Goal: Task Accomplishment & Management: Manage account settings

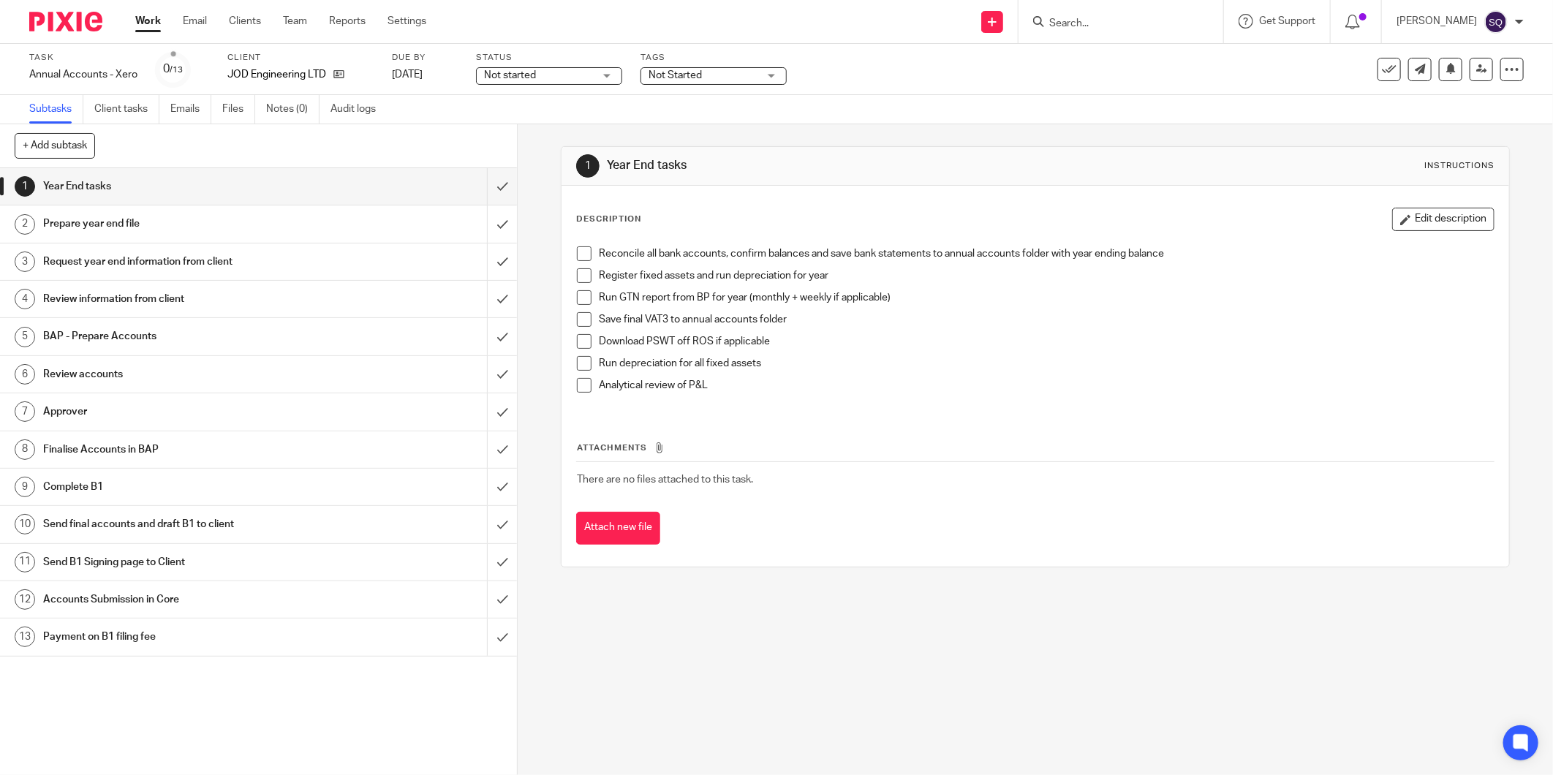
click at [63, 26] on img at bounding box center [65, 22] width 73 height 20
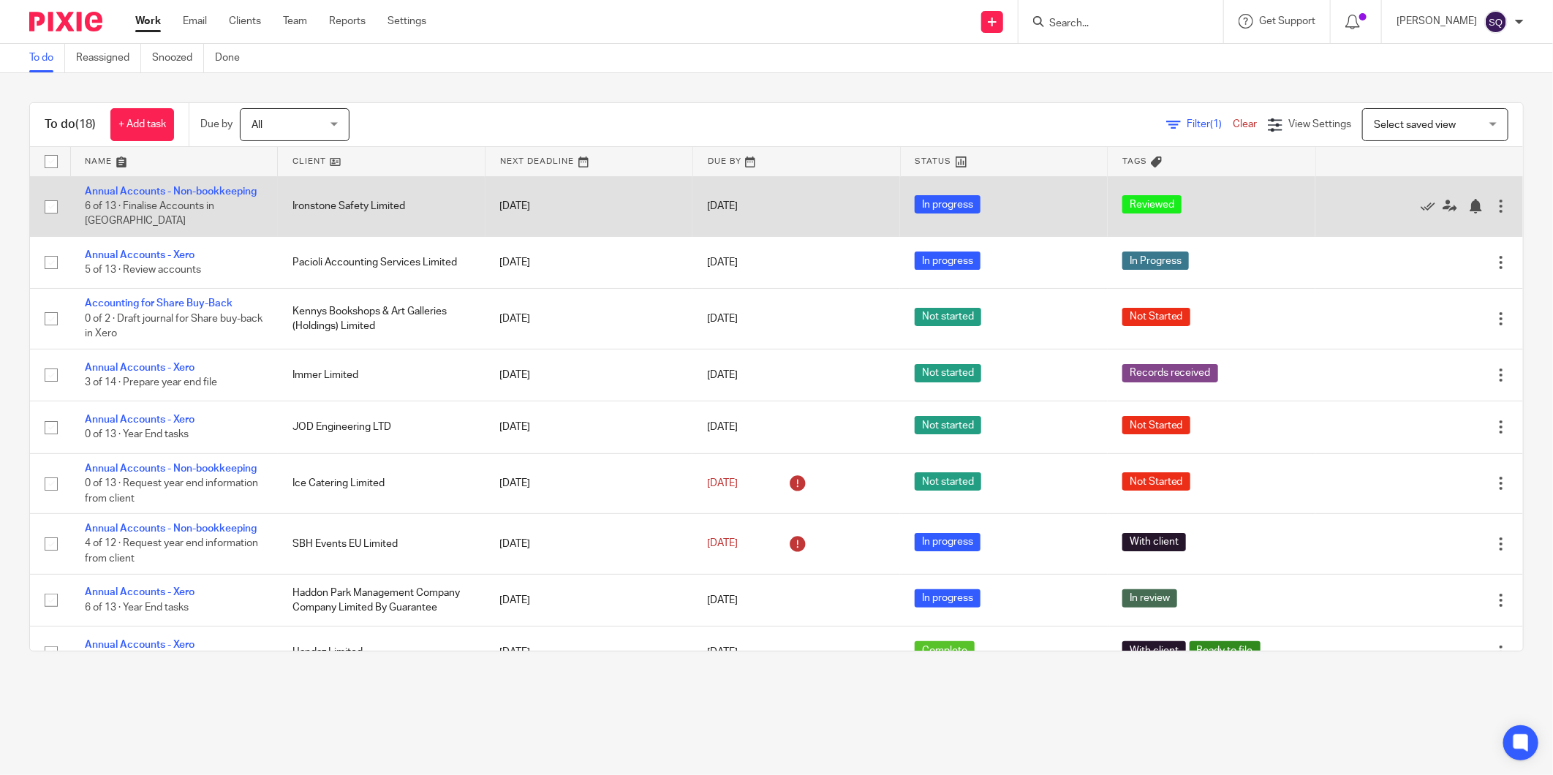
click at [392, 194] on td "Ironstone Safety Limited" at bounding box center [382, 206] width 208 height 60
click at [247, 197] on link "Annual Accounts - Non-bookkeeping" at bounding box center [171, 191] width 172 height 10
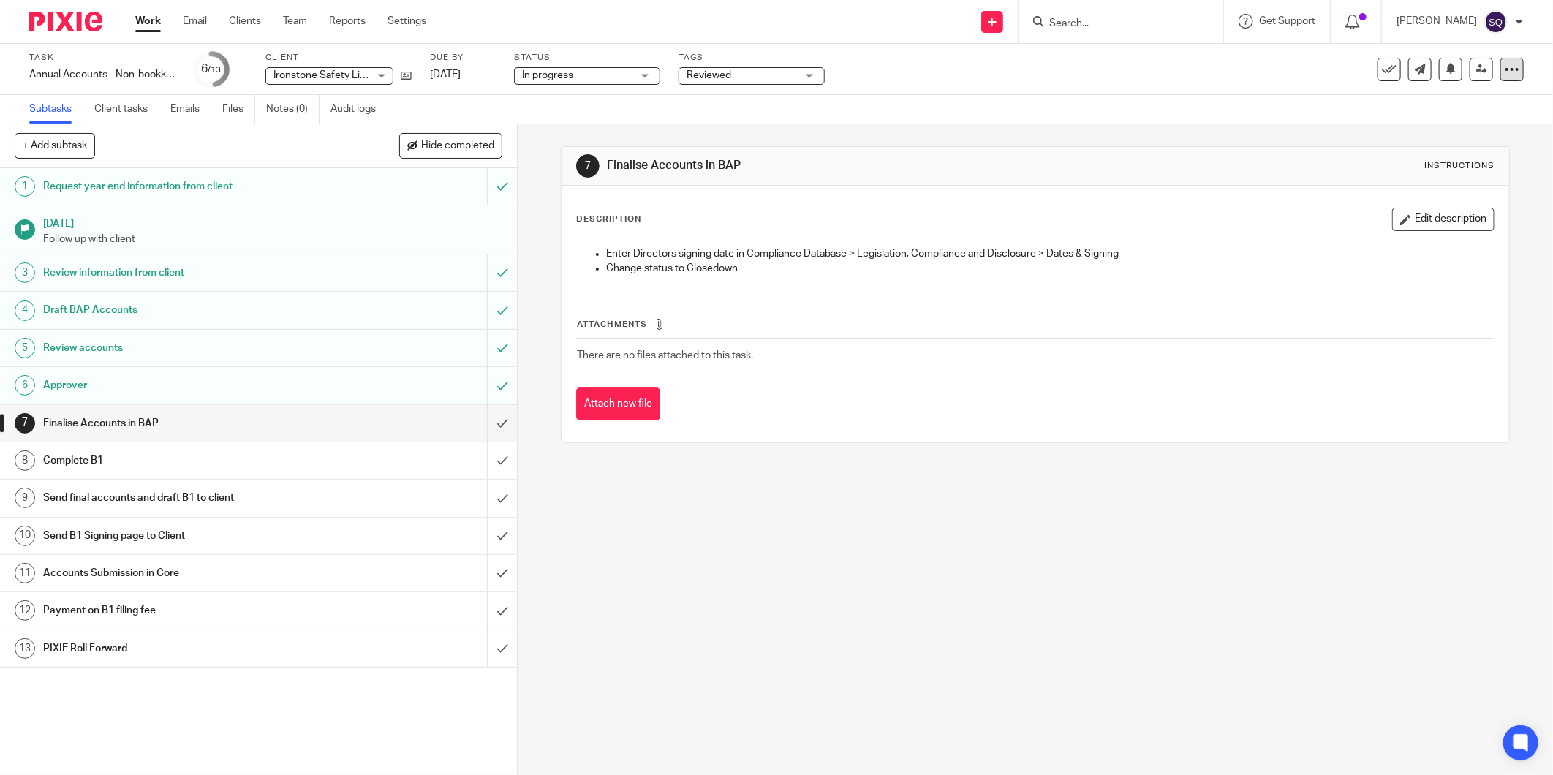
click at [1507, 69] on icon at bounding box center [1512, 69] width 15 height 15
click at [850, 612] on div "7 Finalise Accounts in BAP Instructions Description Edit description Enter Dire…" at bounding box center [1035, 449] width 1035 height 651
click at [347, 112] on link "Audit logs" at bounding box center [359, 109] width 56 height 29
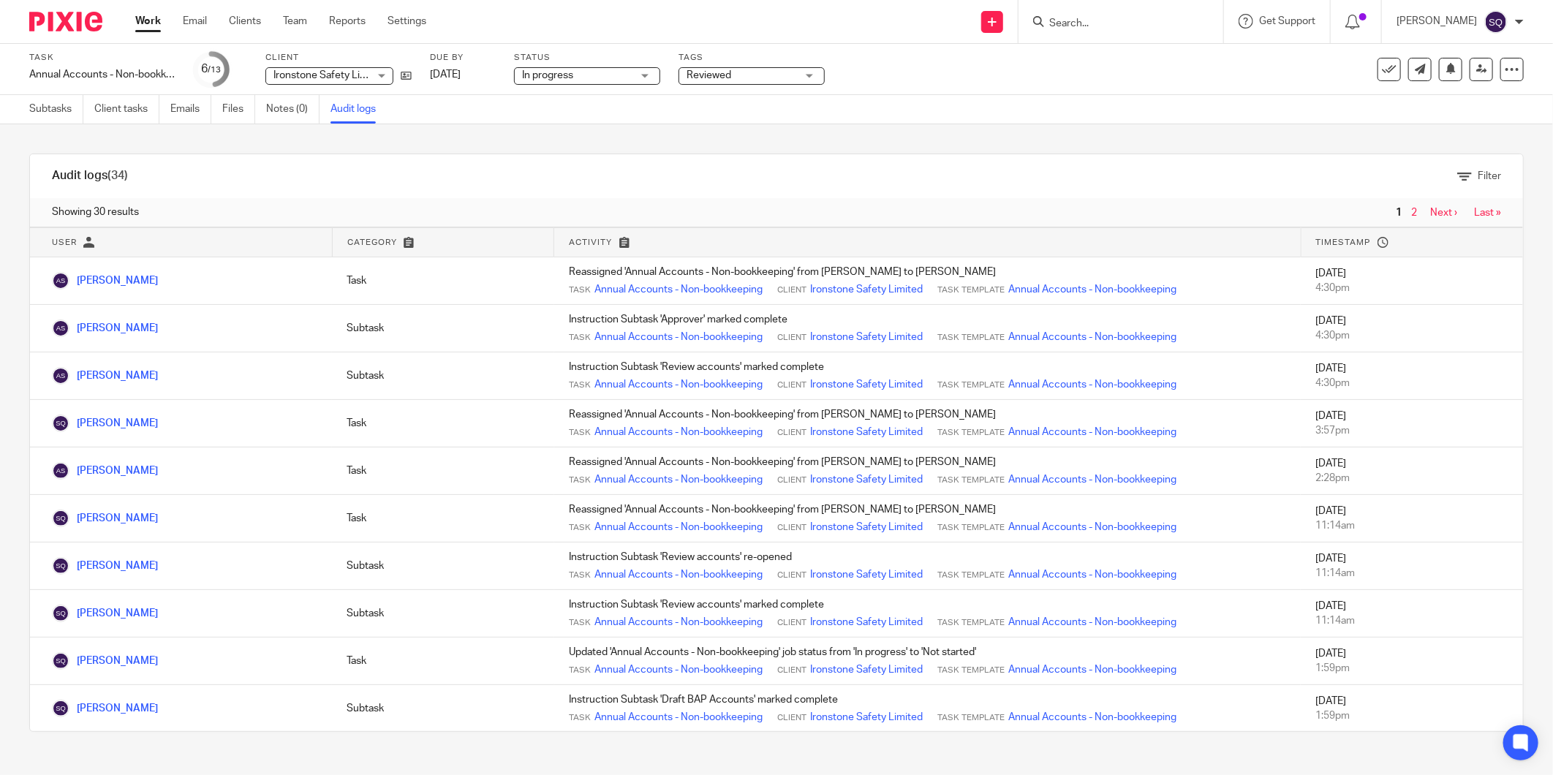
click at [56, 22] on img at bounding box center [65, 22] width 73 height 20
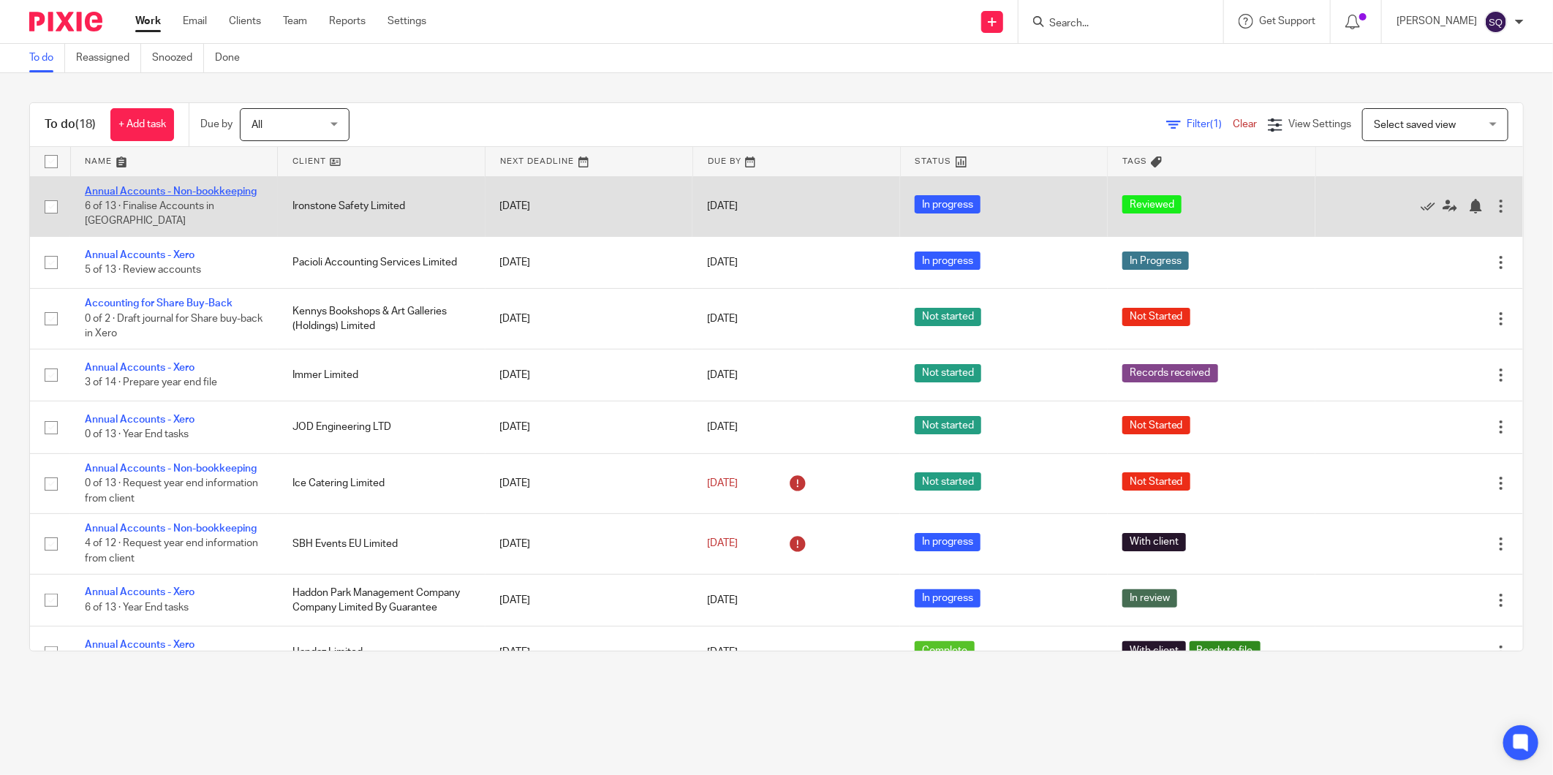
click at [222, 191] on link "Annual Accounts - Non-bookkeeping" at bounding box center [171, 191] width 172 height 10
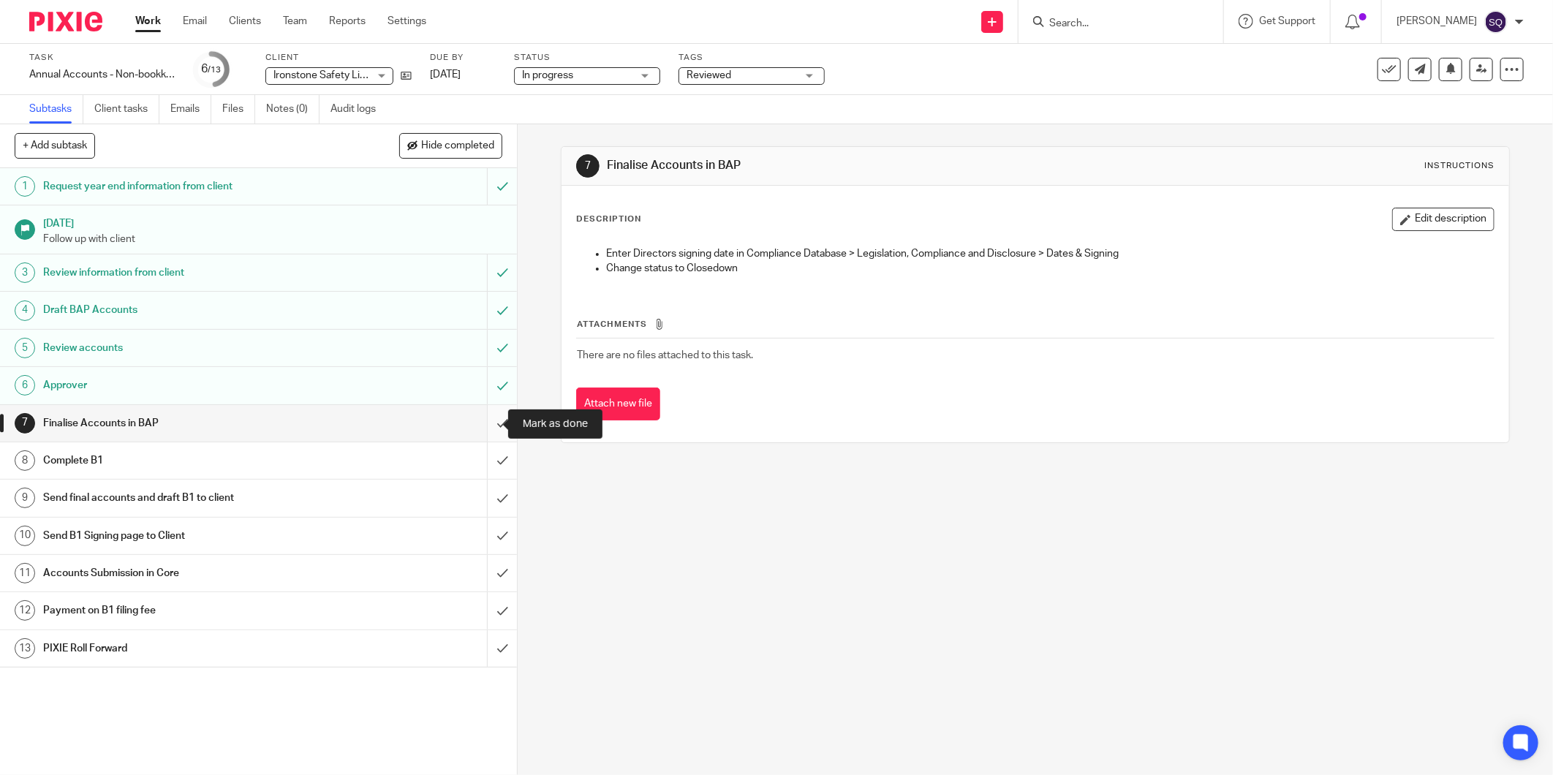
click at [487, 422] on input "submit" at bounding box center [258, 423] width 517 height 37
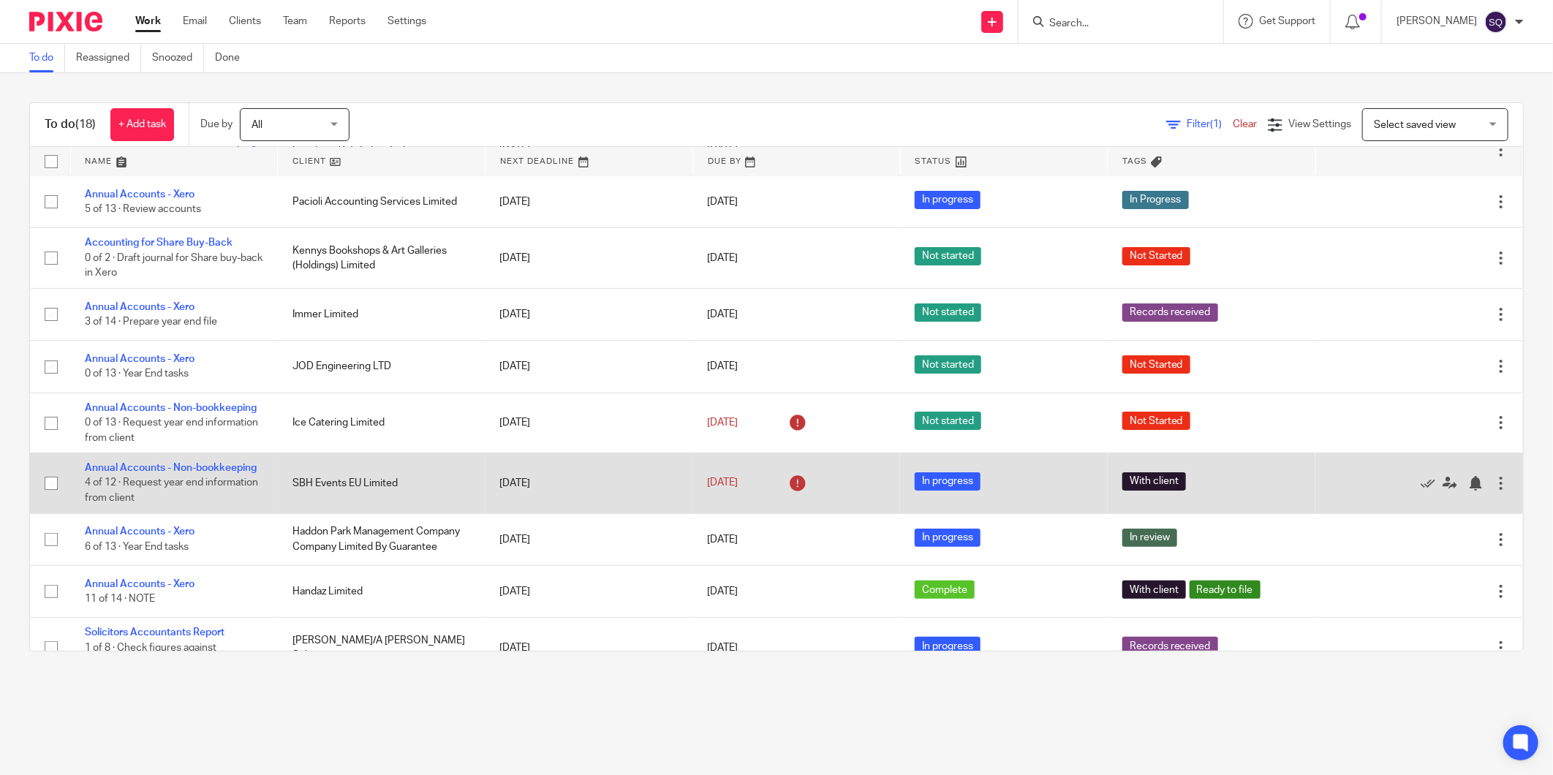
scroll to position [81, 0]
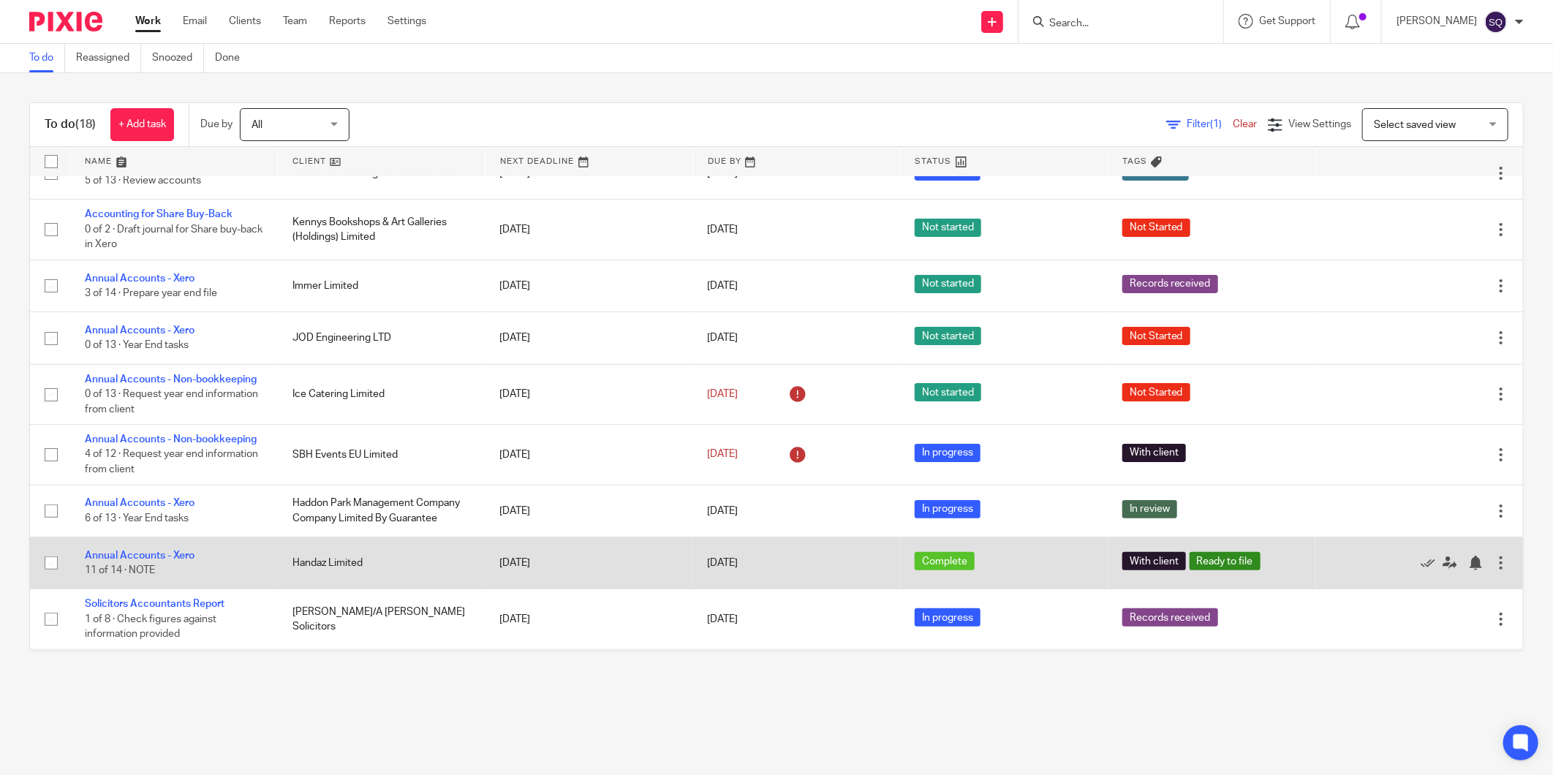
click at [168, 552] on td "Annual Accounts - Xero 11 of 14 · NOTE" at bounding box center [174, 563] width 208 height 52
click at [168, 559] on link "Annual Accounts - Xero" at bounding box center [140, 556] width 110 height 10
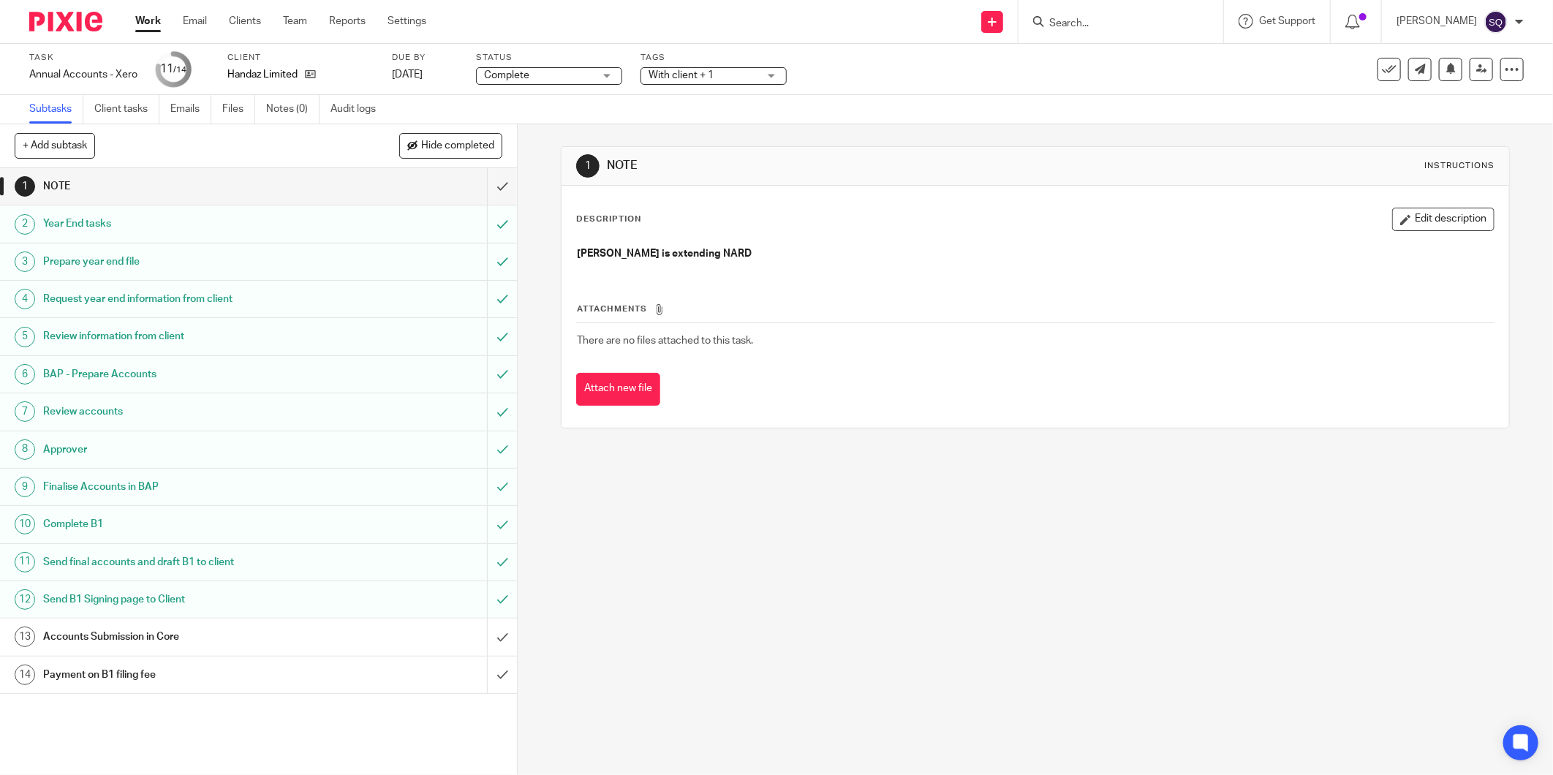
click at [750, 75] on span "With client + 1" at bounding box center [704, 75] width 110 height 15
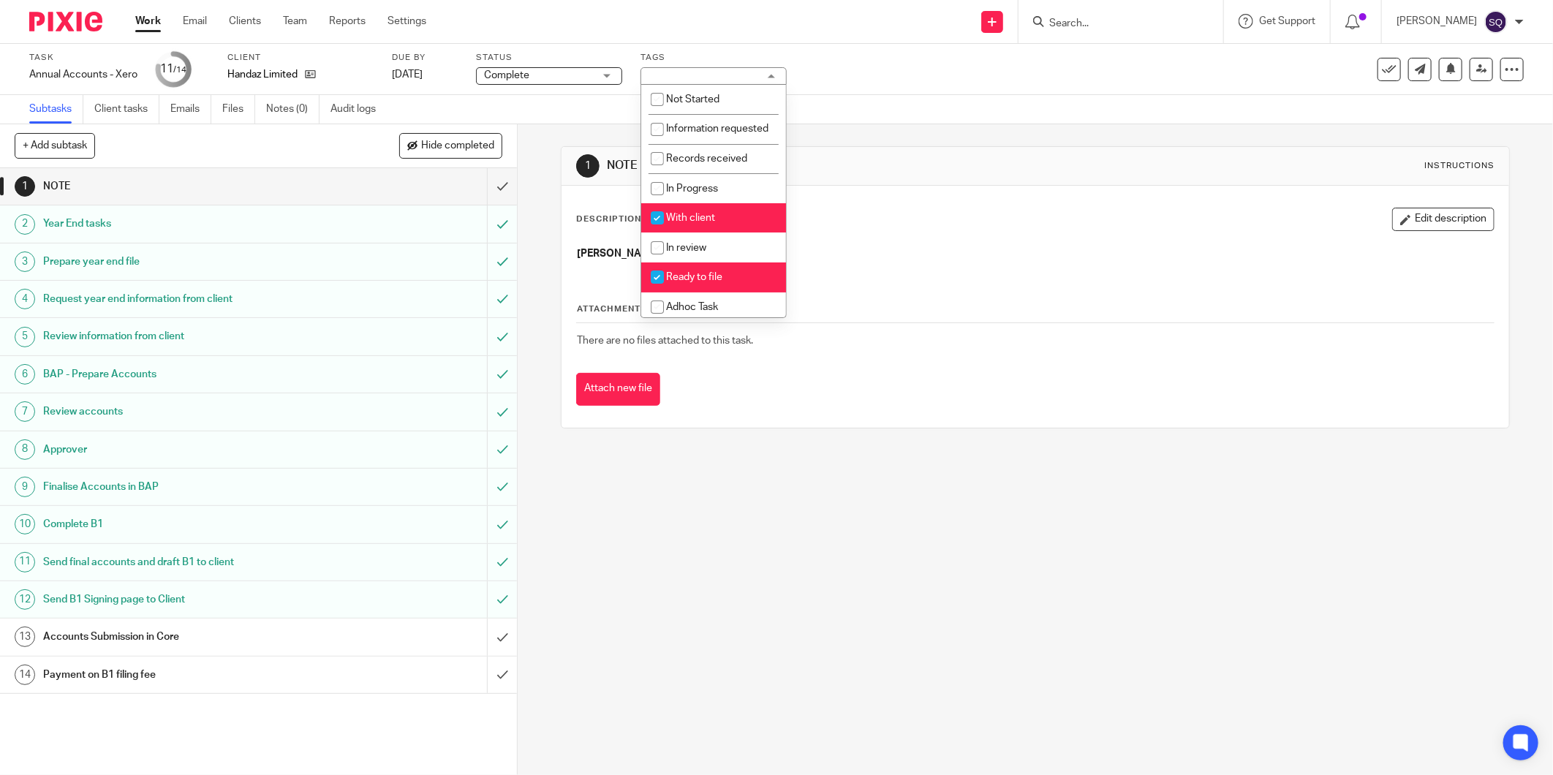
click at [656, 232] on input "checkbox" at bounding box center [657, 218] width 28 height 28
checkbox input "false"
click at [658, 291] on input "checkbox" at bounding box center [657, 277] width 28 height 28
checkbox input "false"
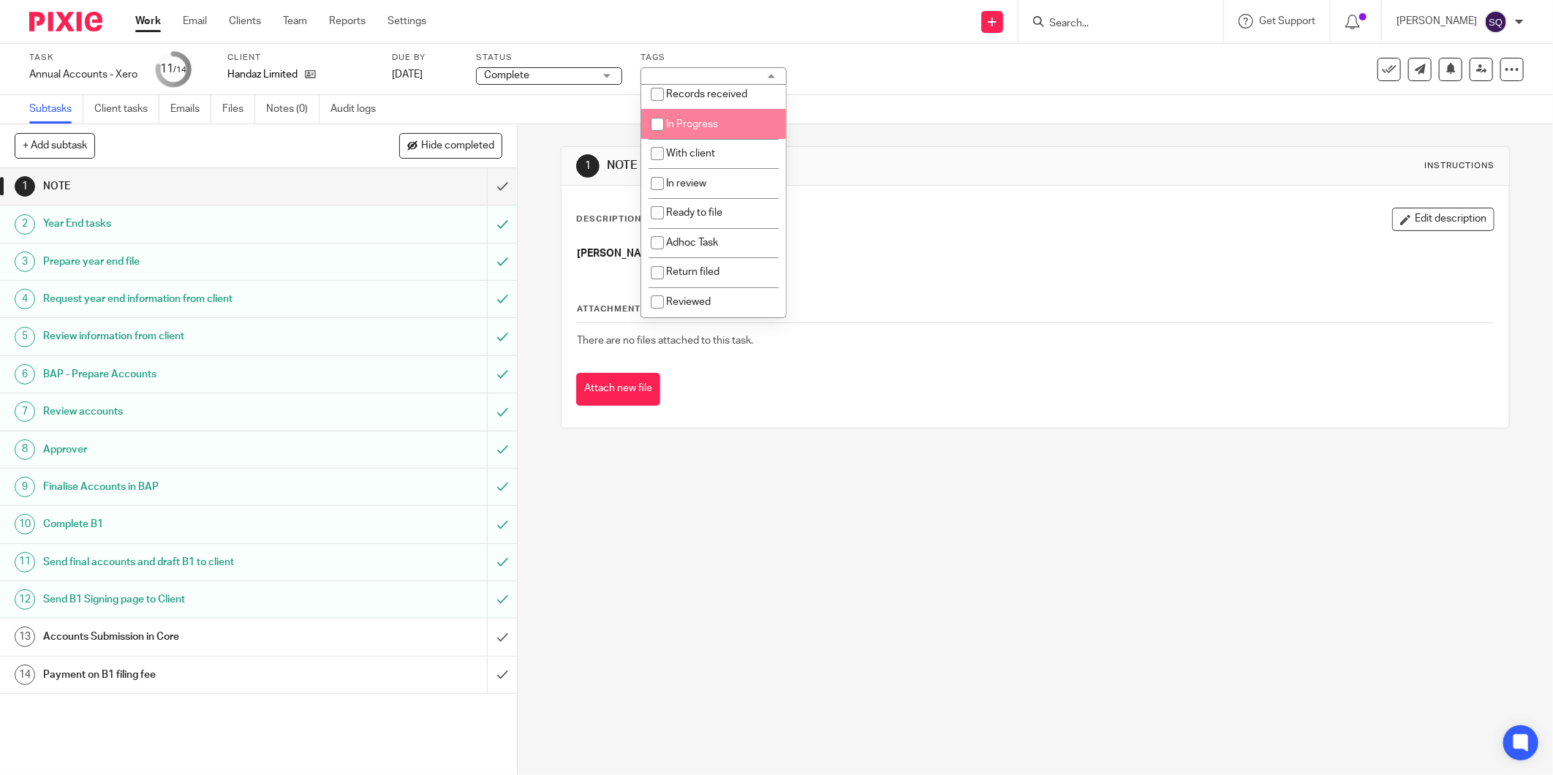
scroll to position [83, 0]
click at [651, 269] on input "checkbox" at bounding box center [657, 273] width 28 height 28
checkbox input "true"
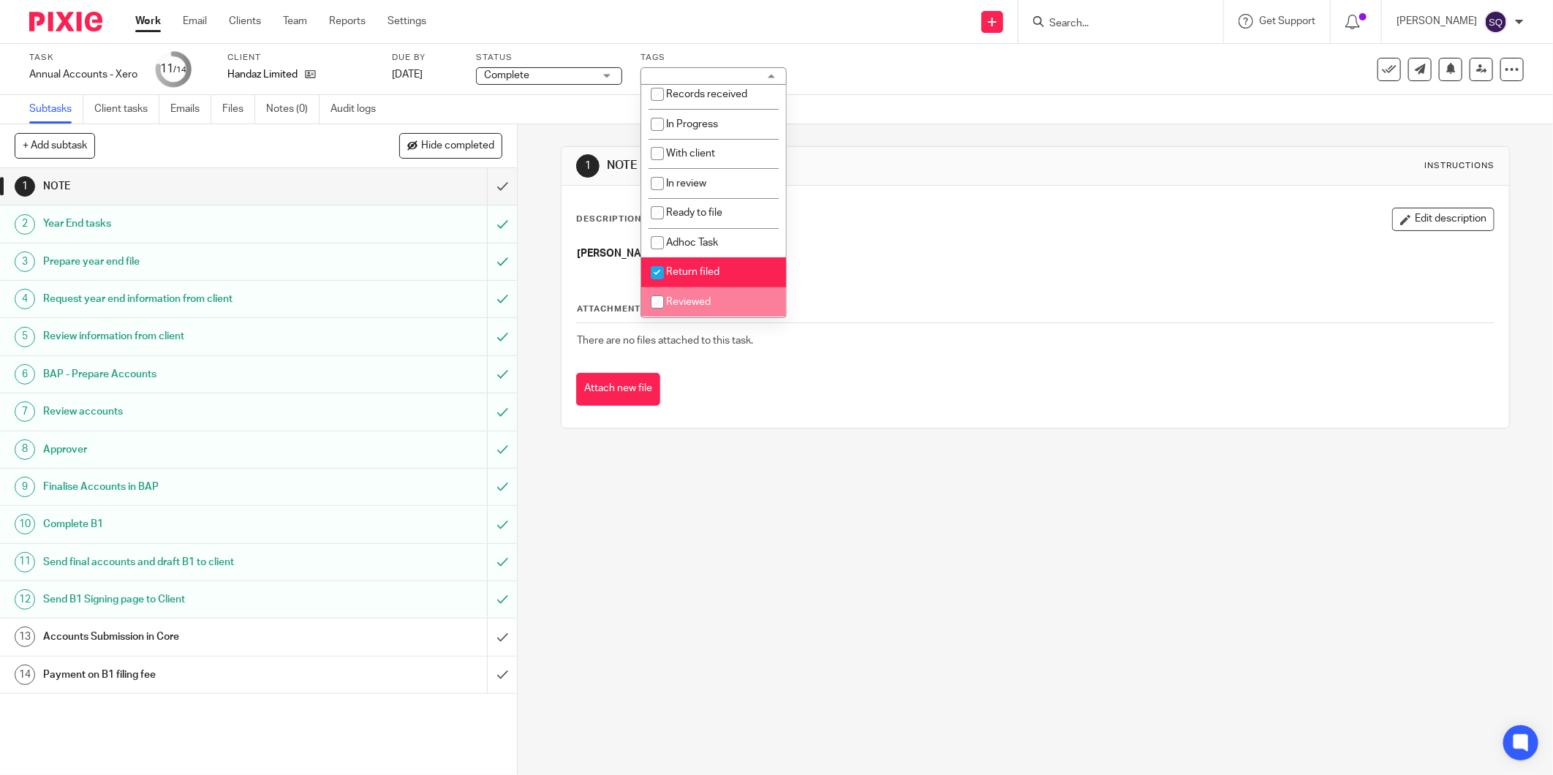
click at [757, 454] on div "1 NOTE Instructions Description Edit description Liam is extending NARD Attachm…" at bounding box center [1035, 449] width 1035 height 651
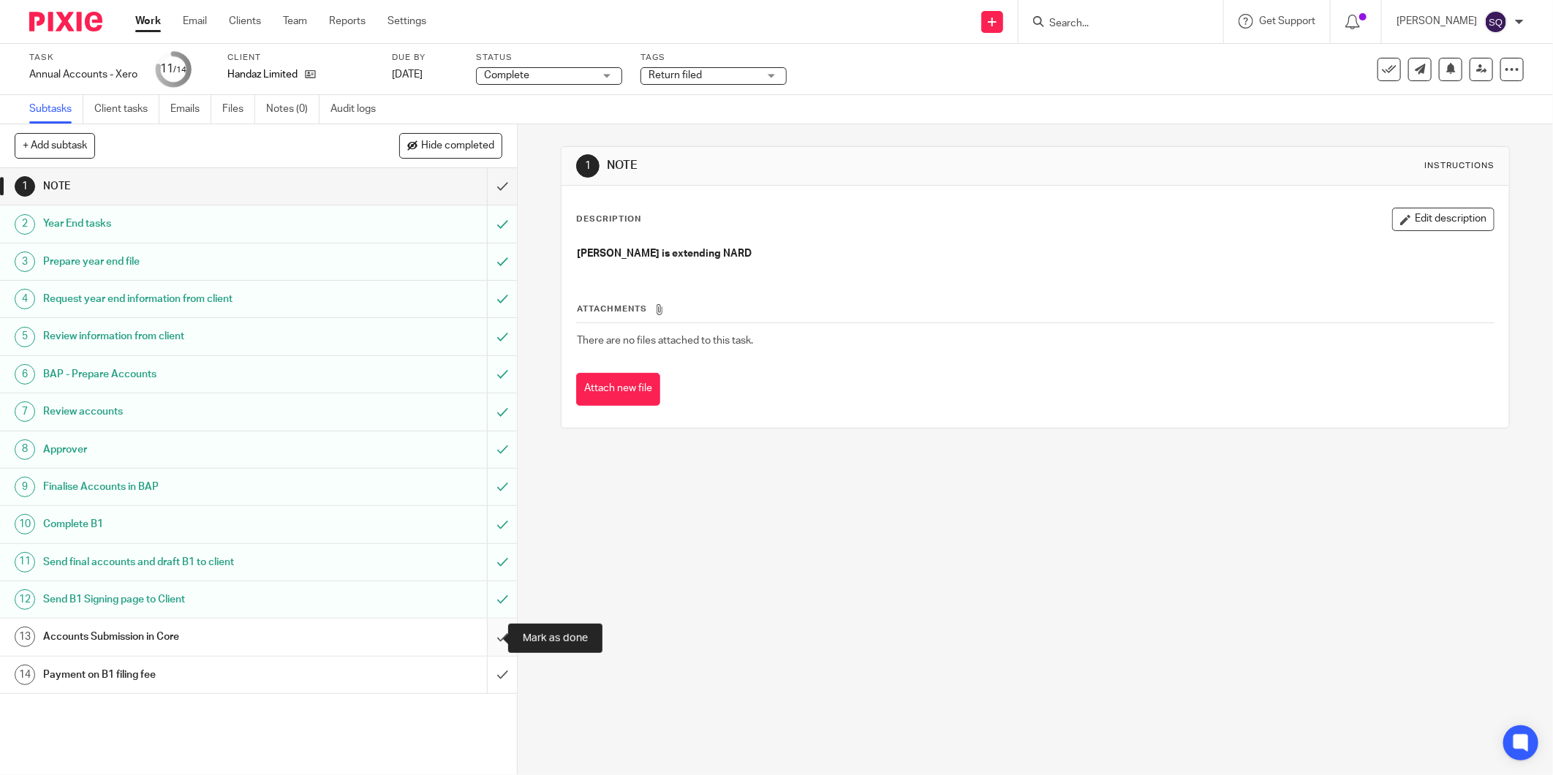
click at [483, 633] on input "submit" at bounding box center [258, 637] width 517 height 37
click at [486, 682] on input "submit" at bounding box center [258, 675] width 517 height 37
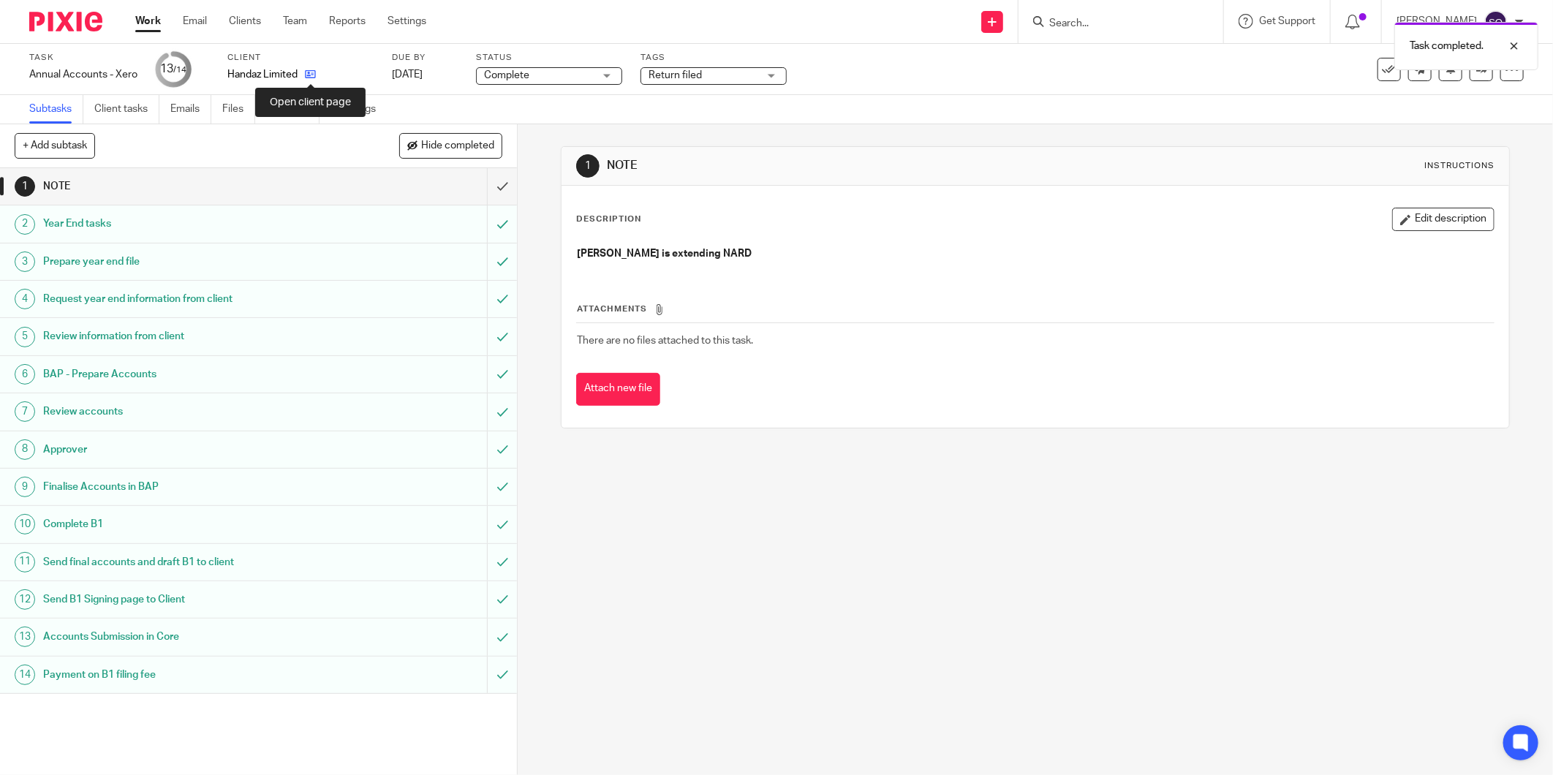
click at [309, 75] on icon at bounding box center [310, 74] width 11 height 11
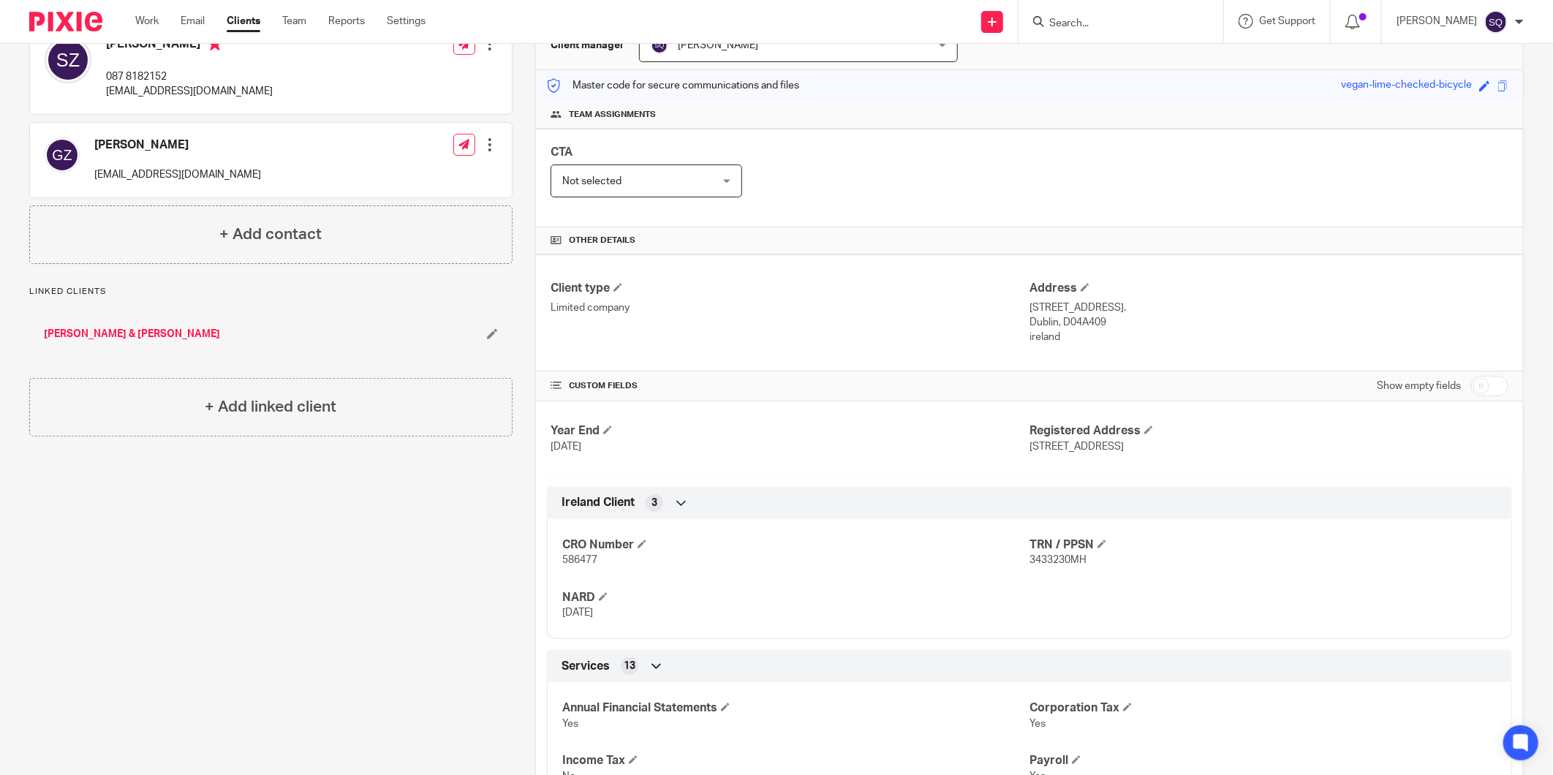
scroll to position [162, 0]
click at [608, 425] on span at bounding box center [607, 428] width 9 height 9
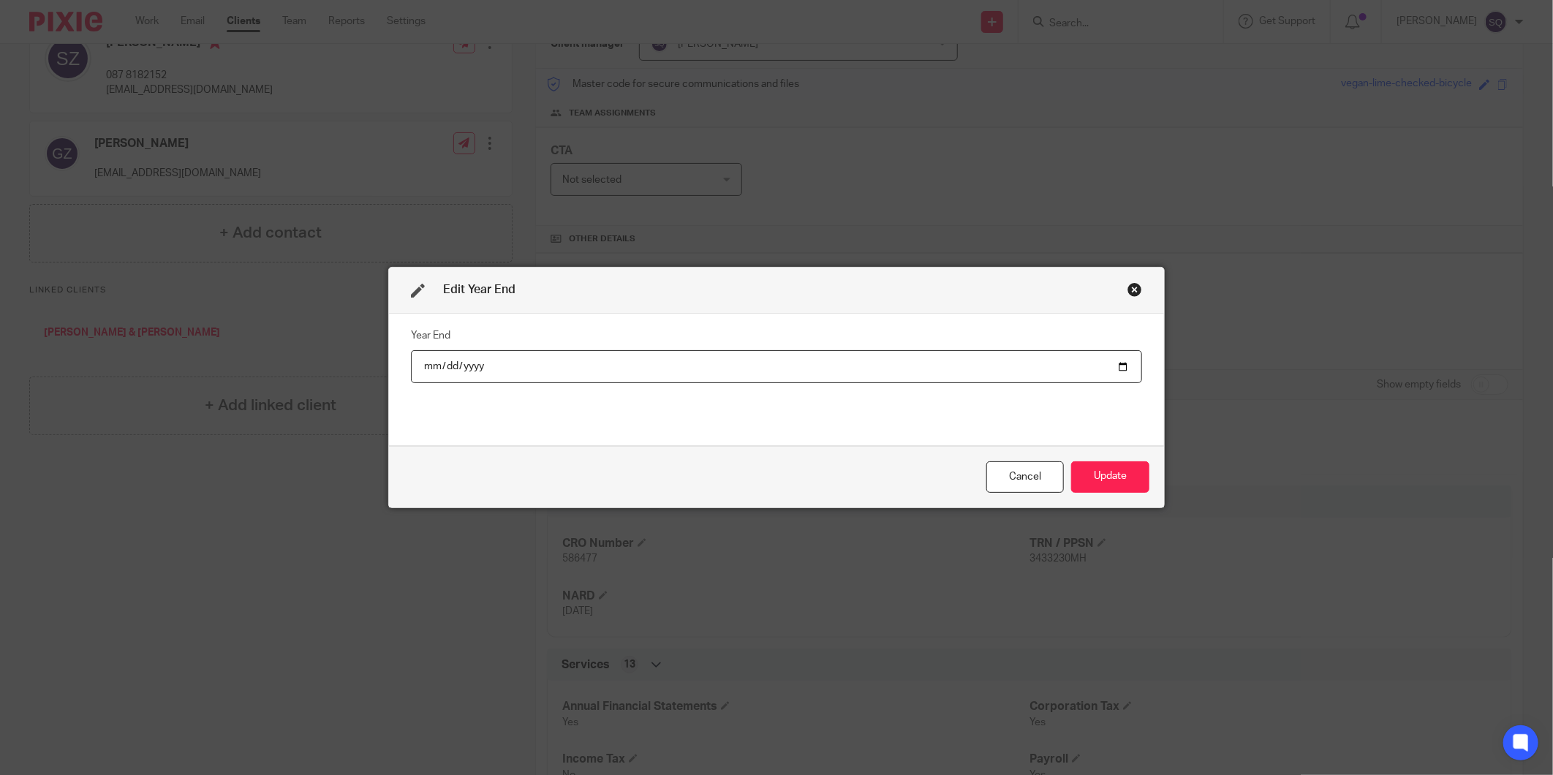
click at [522, 361] on input "2024-12-31" at bounding box center [776, 366] width 731 height 33
click at [483, 366] on input "2024-12-31" at bounding box center [776, 366] width 731 height 33
click at [1103, 362] on input "2024-12-31" at bounding box center [776, 366] width 731 height 33
click at [1122, 362] on input "2024-12-31" at bounding box center [776, 366] width 731 height 33
click at [1113, 363] on input "2024-12-31" at bounding box center [776, 366] width 731 height 33
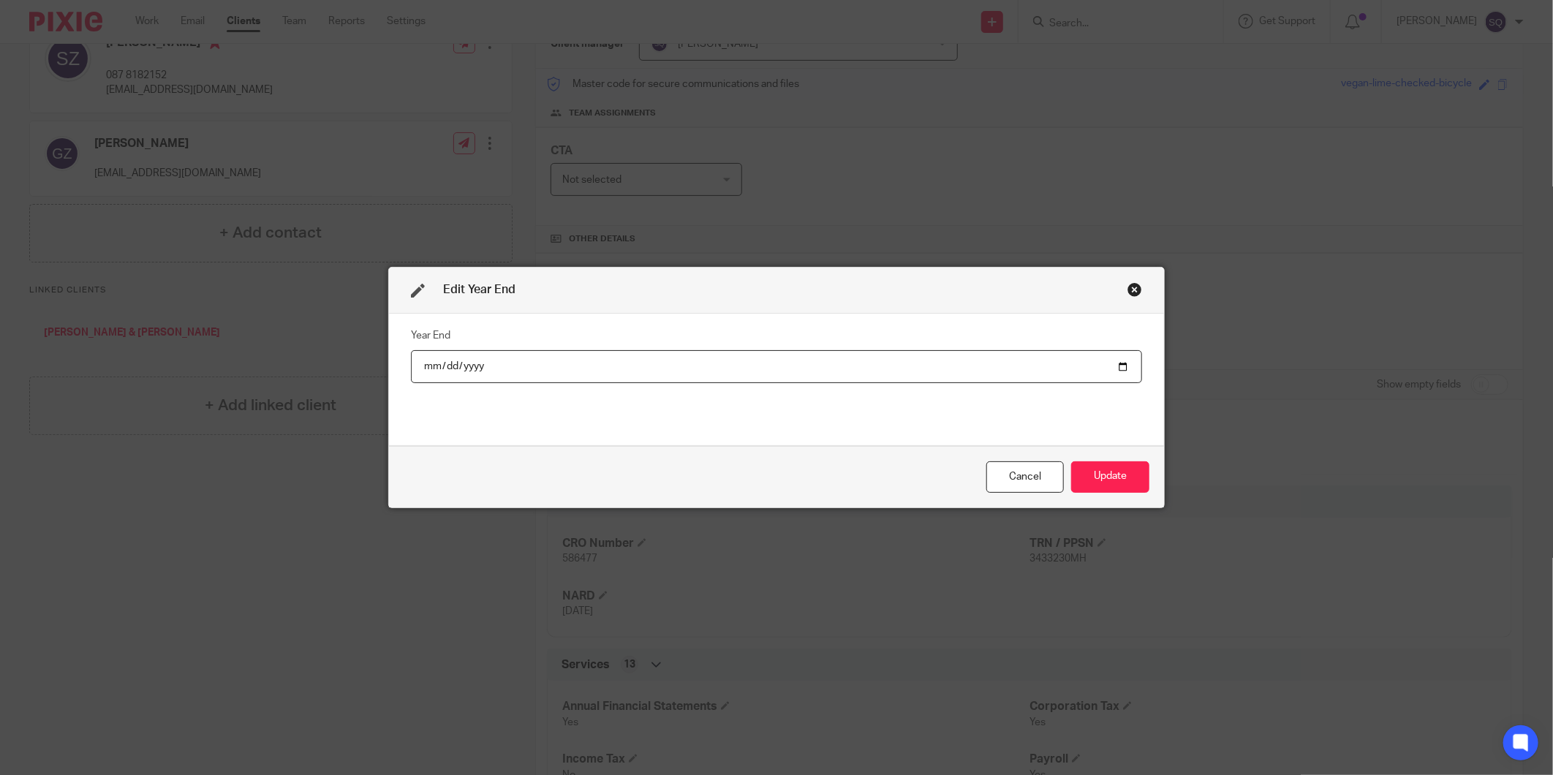
type input "2025-12-31"
click at [1106, 480] on button "Update" at bounding box center [1110, 476] width 78 height 31
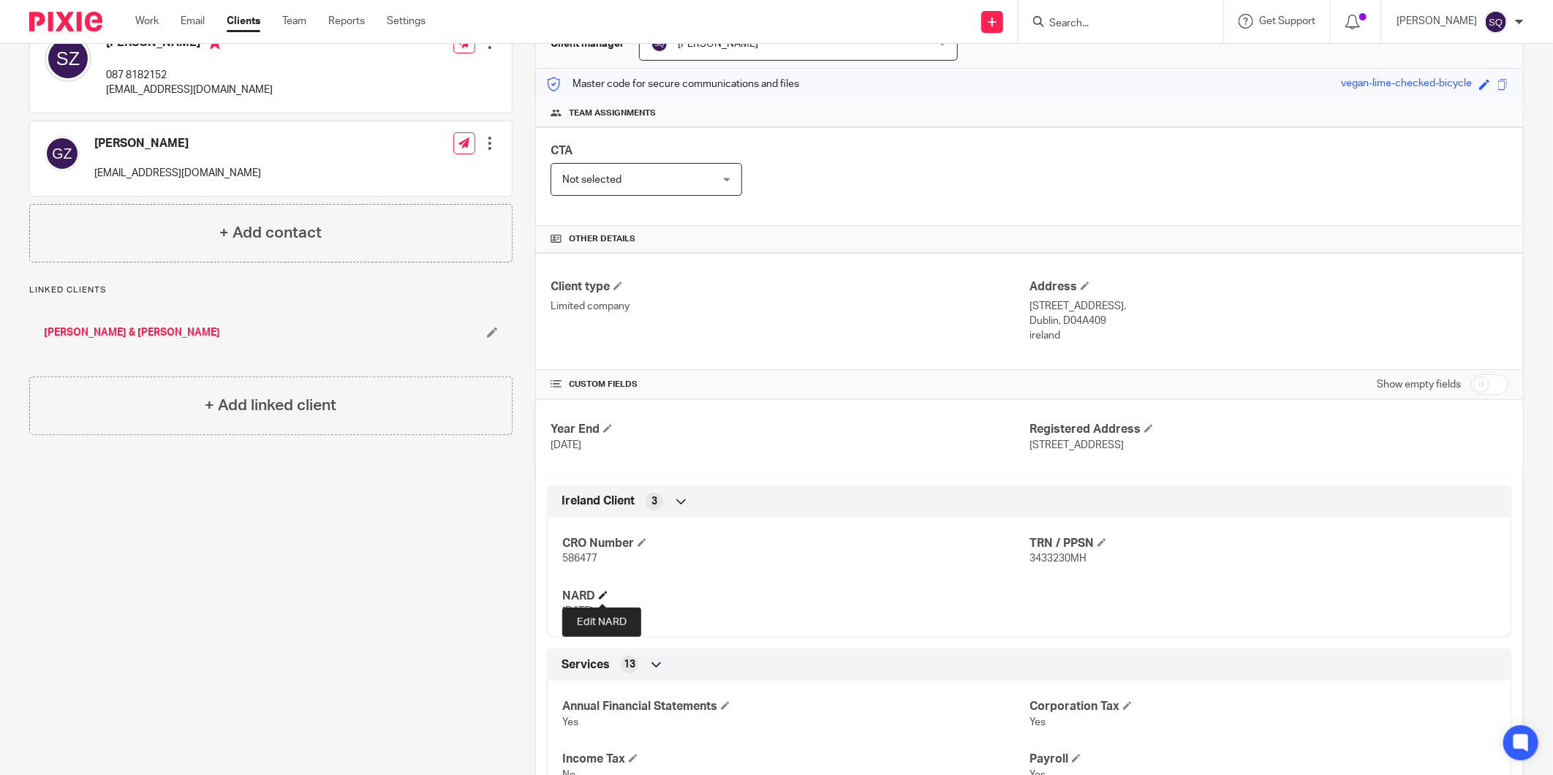
click at [600, 597] on span at bounding box center [603, 595] width 9 height 9
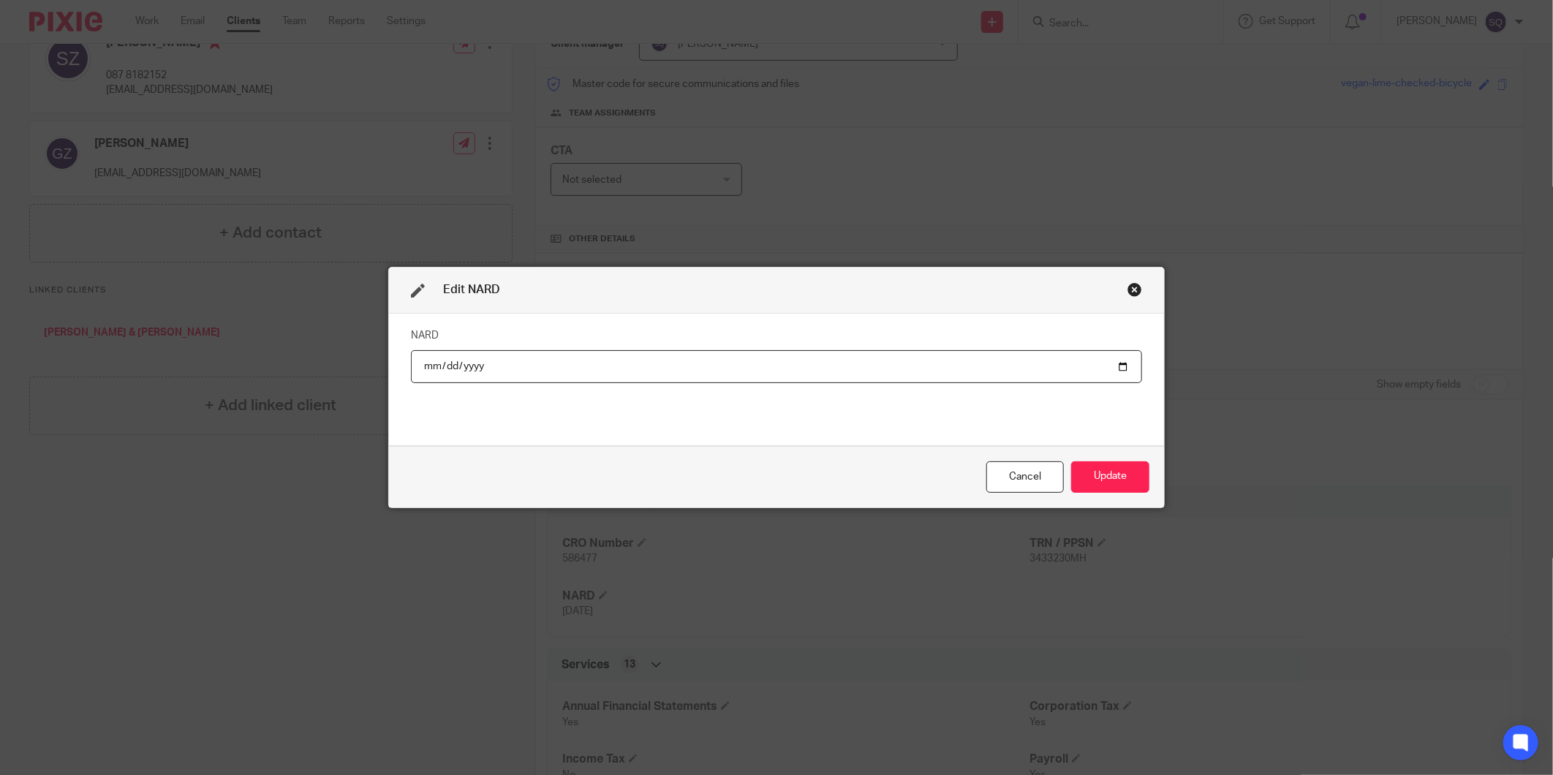
click at [1114, 364] on input "2025-09-30" at bounding box center [776, 366] width 731 height 33
type input "2026-09-30"
click at [1120, 483] on button "Update" at bounding box center [1110, 476] width 78 height 31
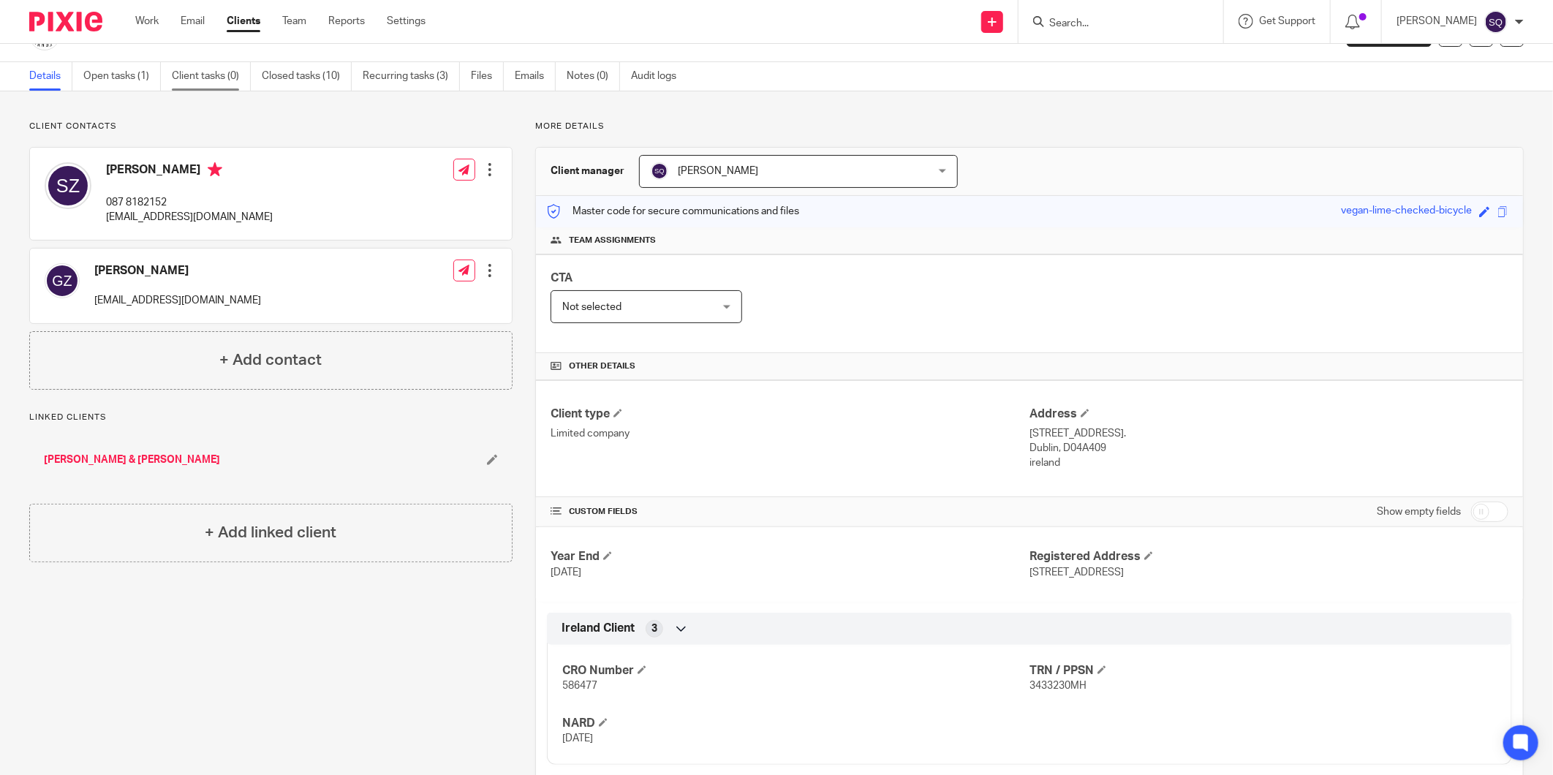
scroll to position [0, 0]
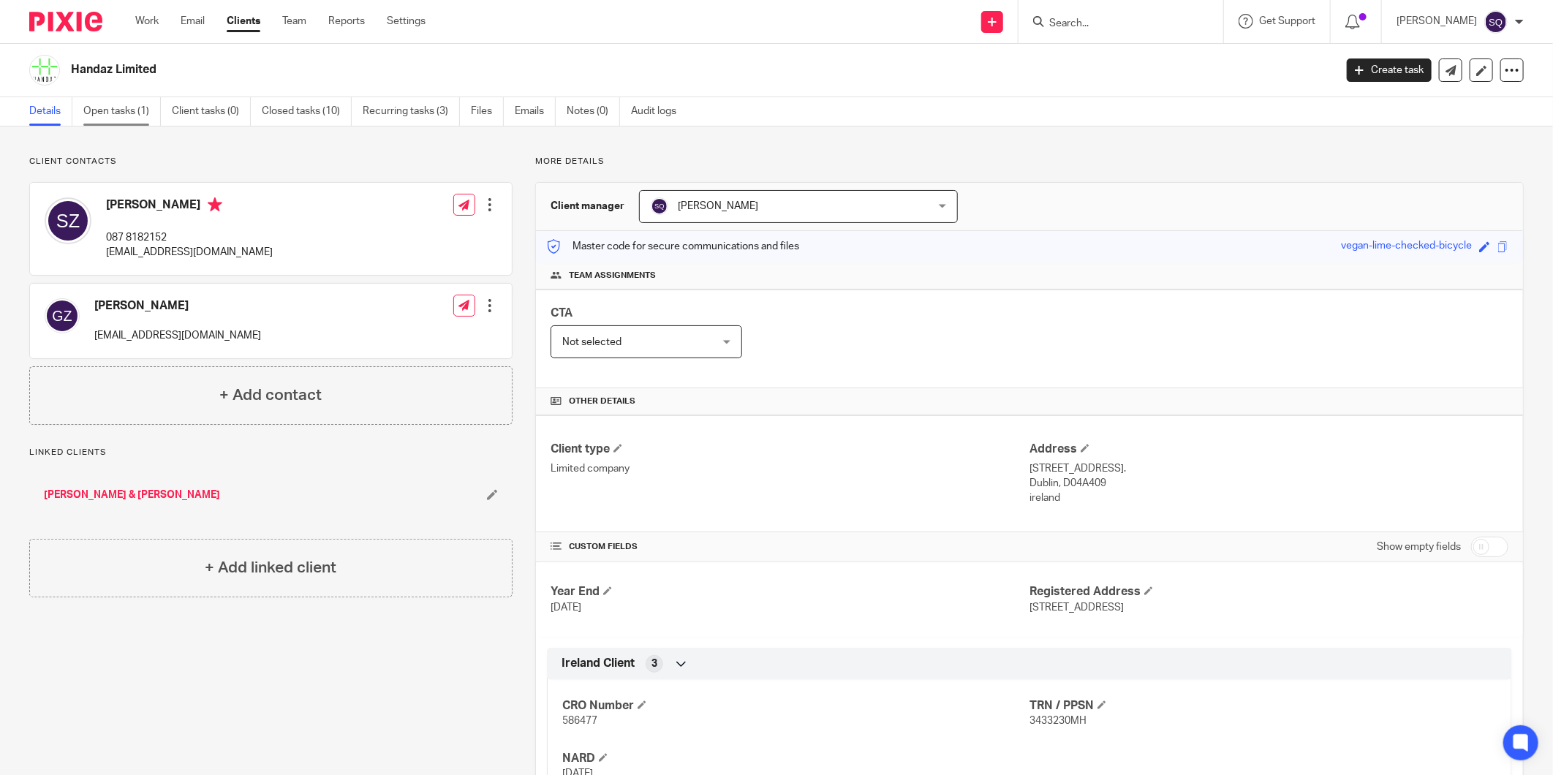
click at [121, 117] on link "Open tasks (1)" at bounding box center [122, 111] width 78 height 29
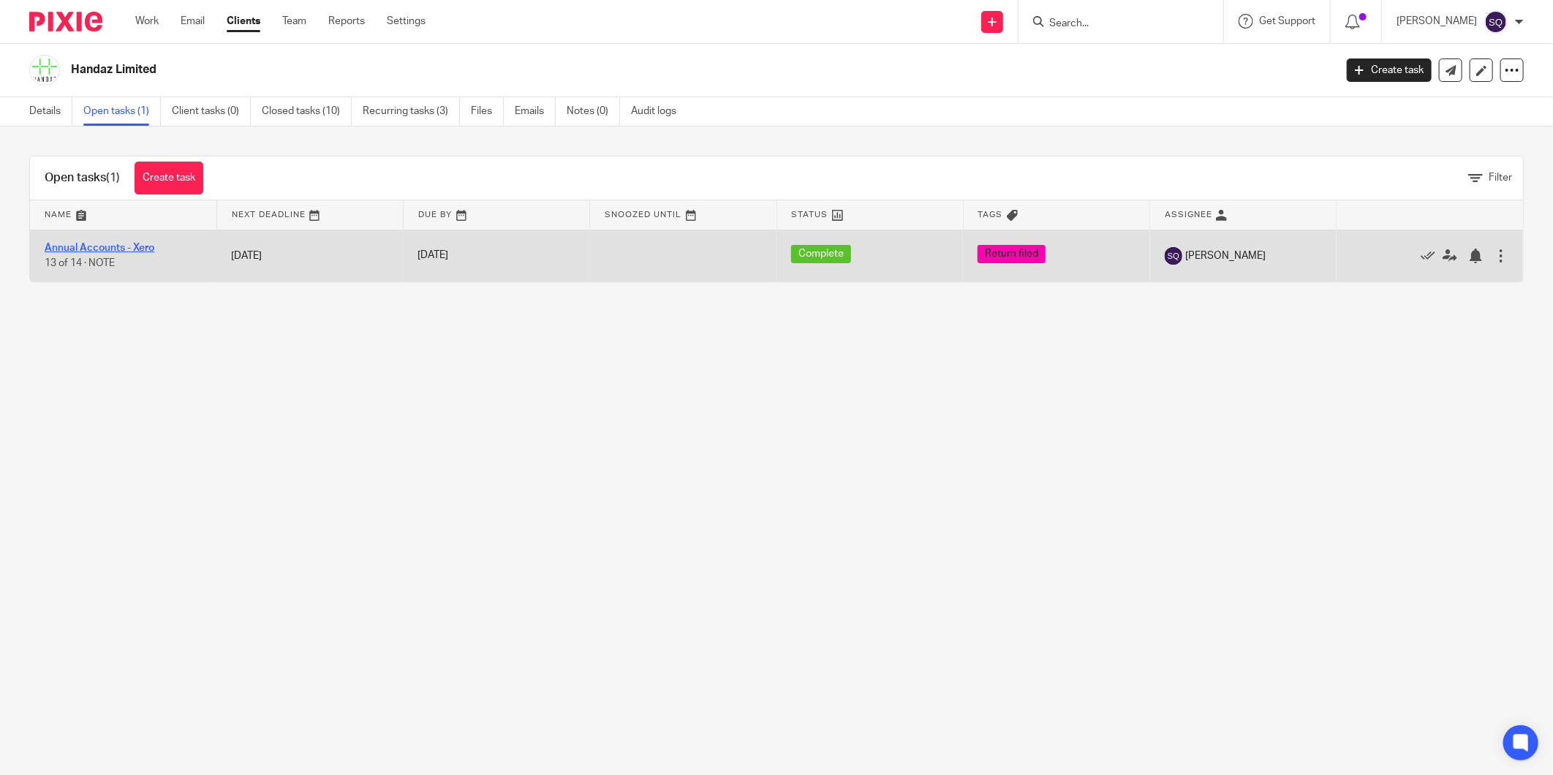
click at [93, 244] on link "Annual Accounts - Xero" at bounding box center [100, 248] width 110 height 10
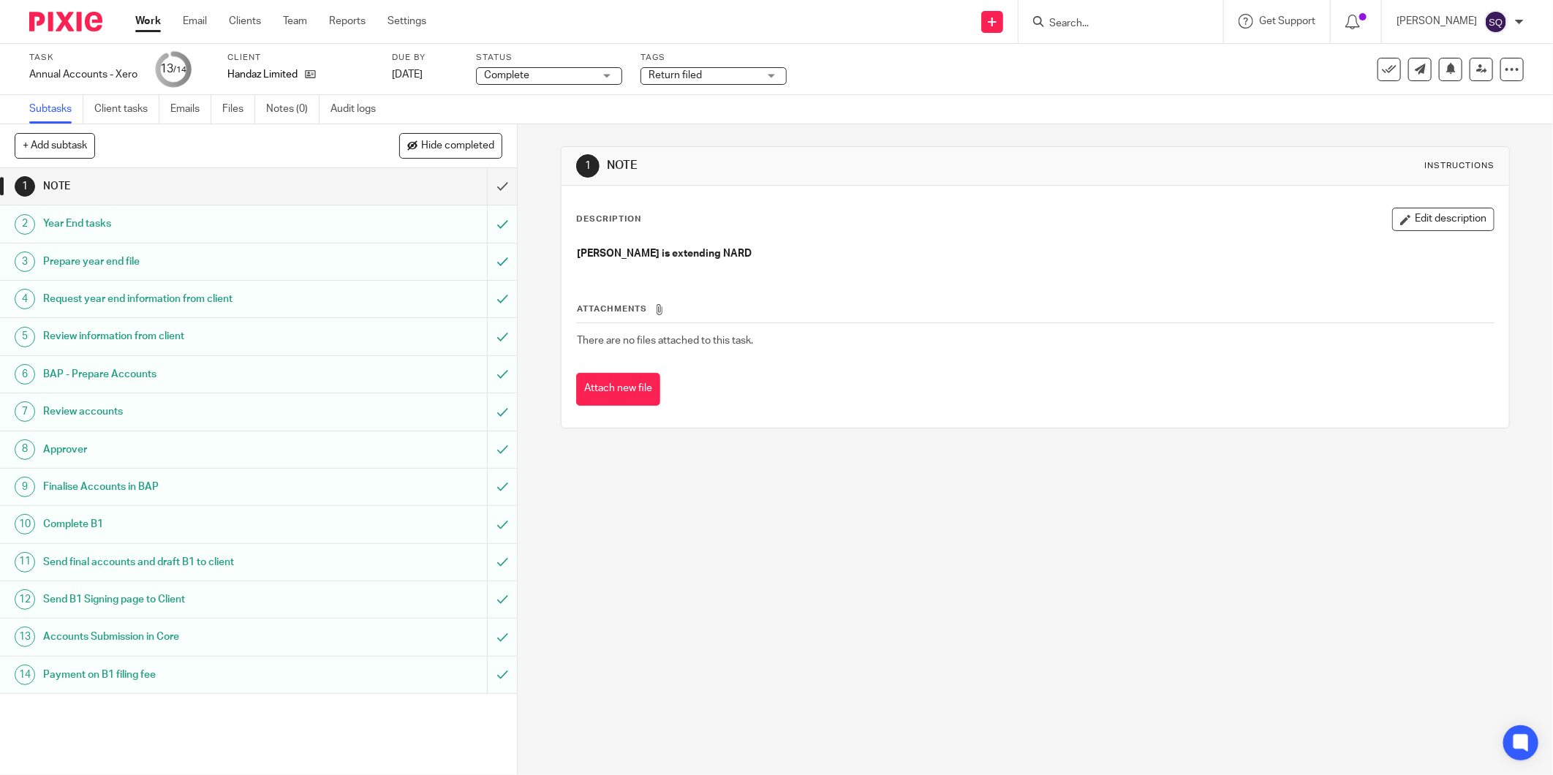
click at [224, 186] on h1 "NOTE" at bounding box center [186, 186] width 287 height 22
click at [483, 186] on input "submit" at bounding box center [258, 186] width 517 height 37
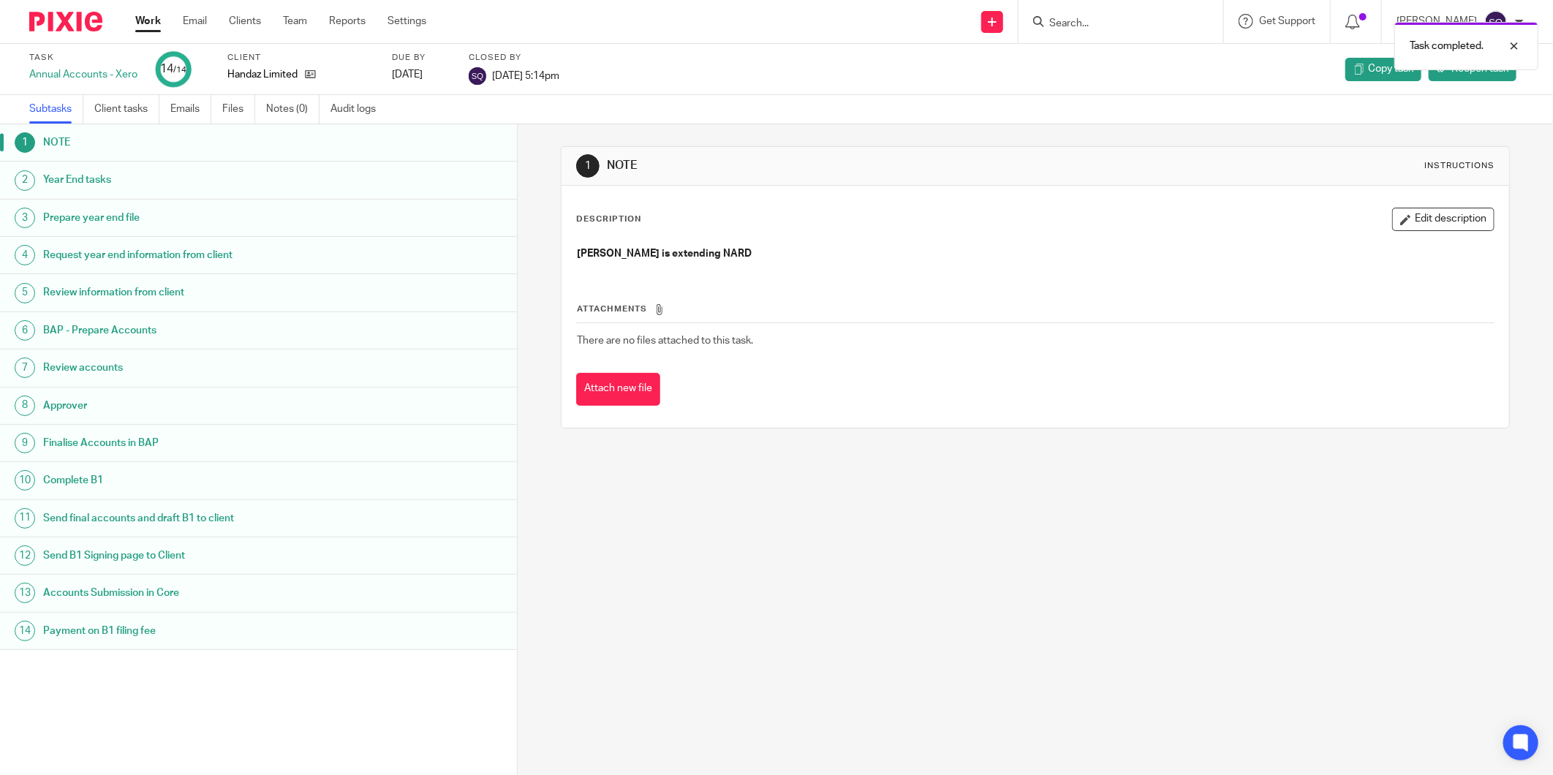
click at [80, 25] on img at bounding box center [65, 22] width 73 height 20
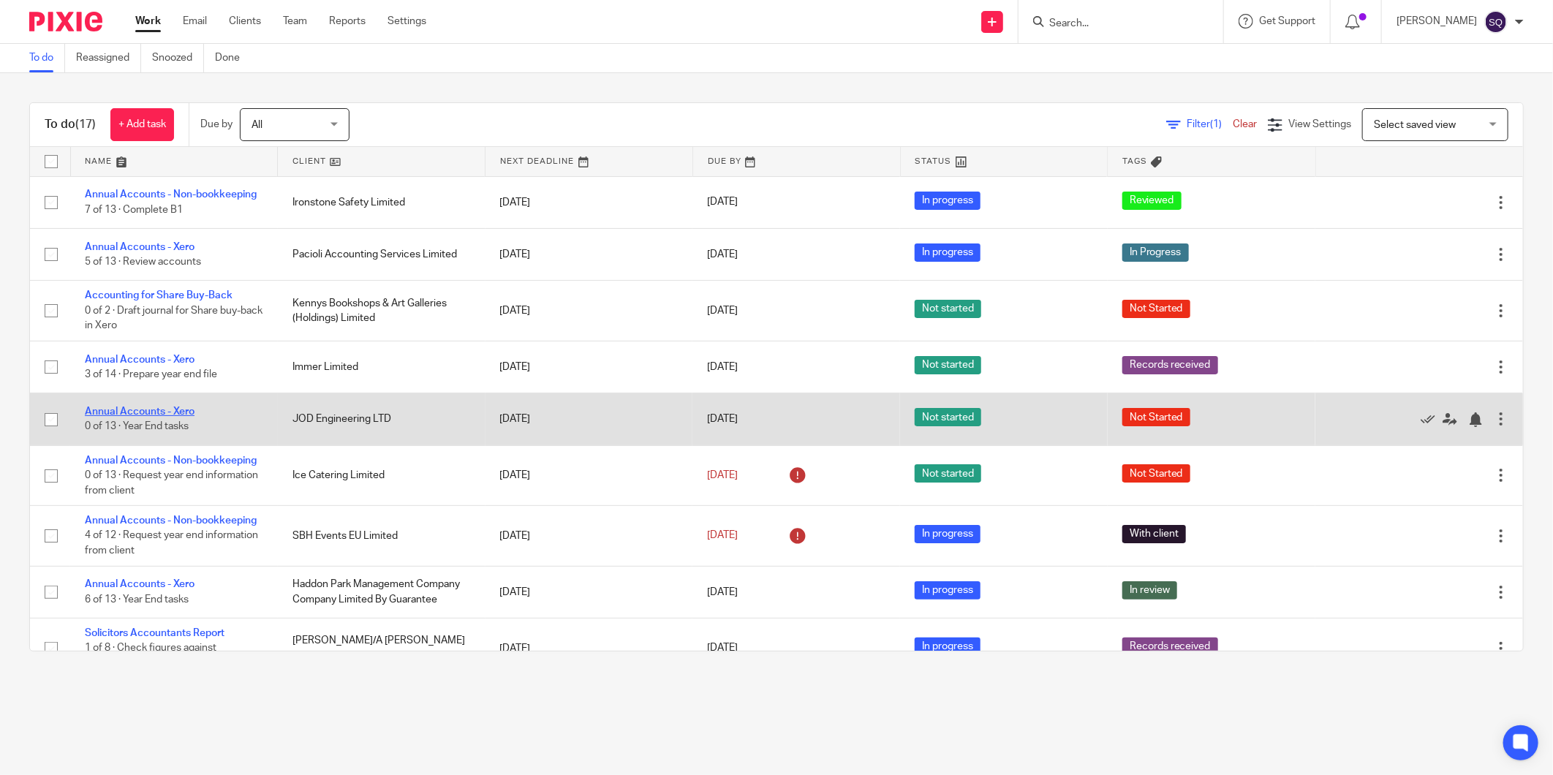
click at [151, 411] on link "Annual Accounts - Xero" at bounding box center [140, 412] width 110 height 10
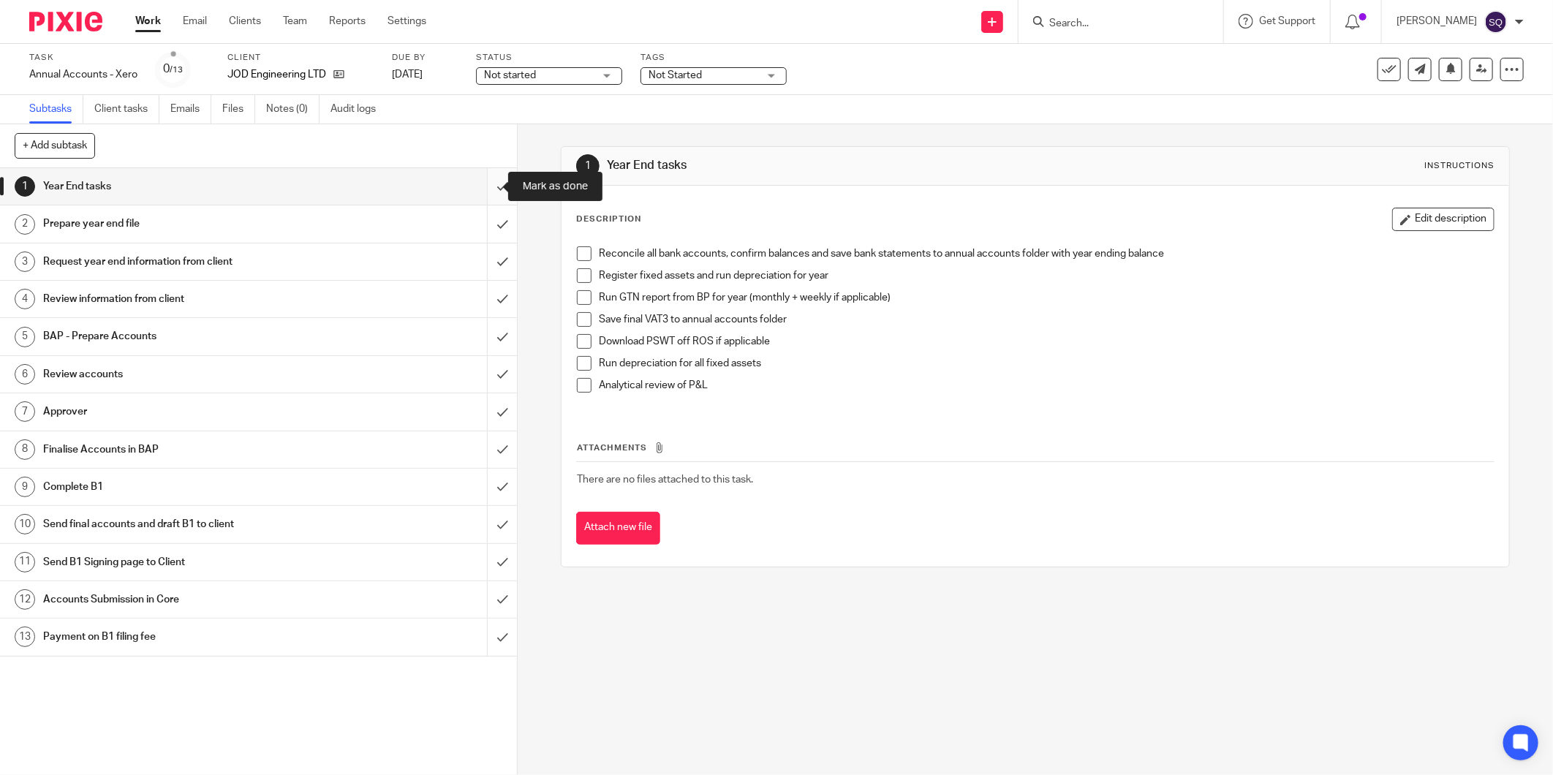
click at [483, 186] on input "submit" at bounding box center [258, 186] width 517 height 37
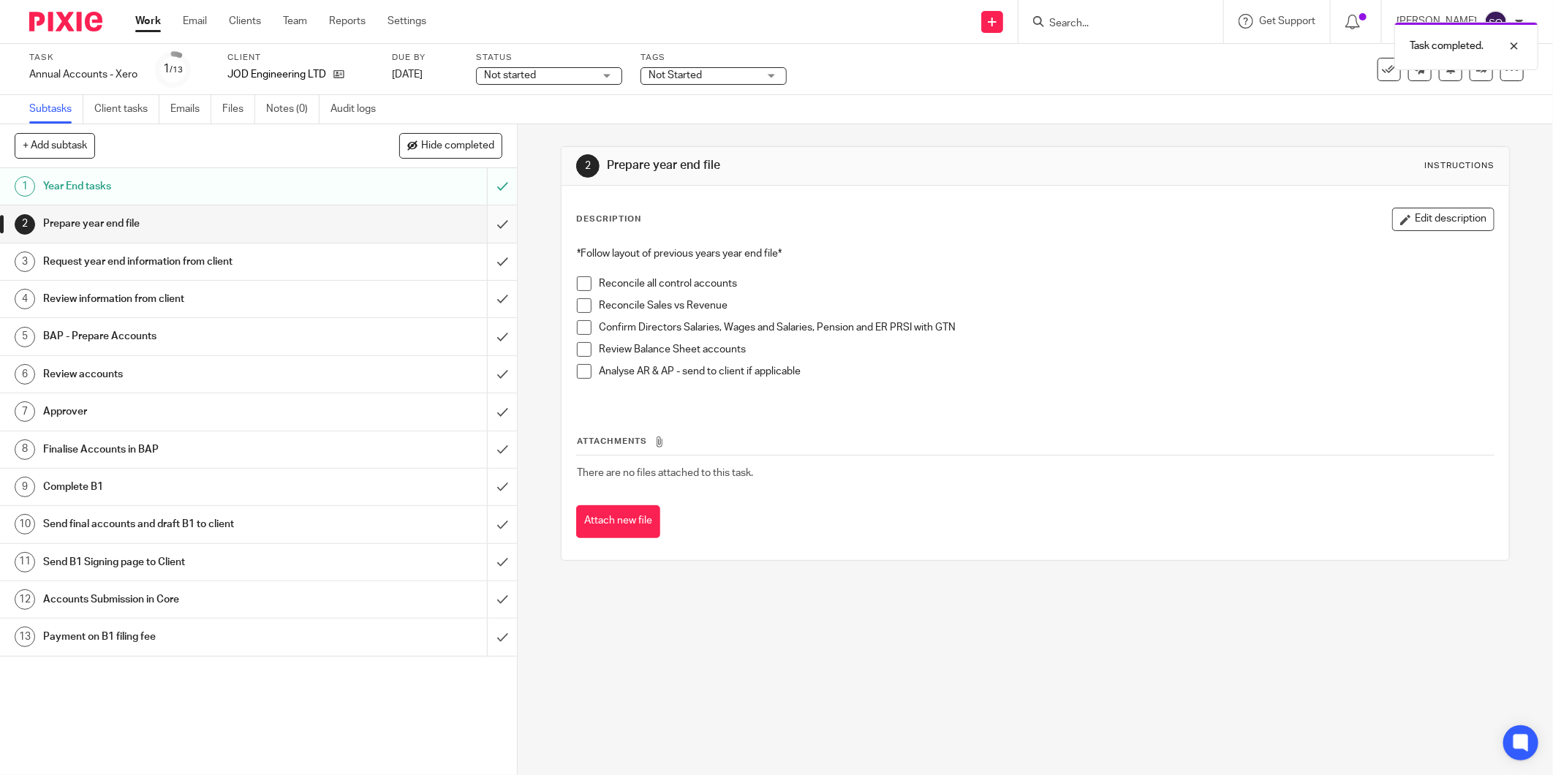
click at [484, 220] on input "submit" at bounding box center [258, 223] width 517 height 37
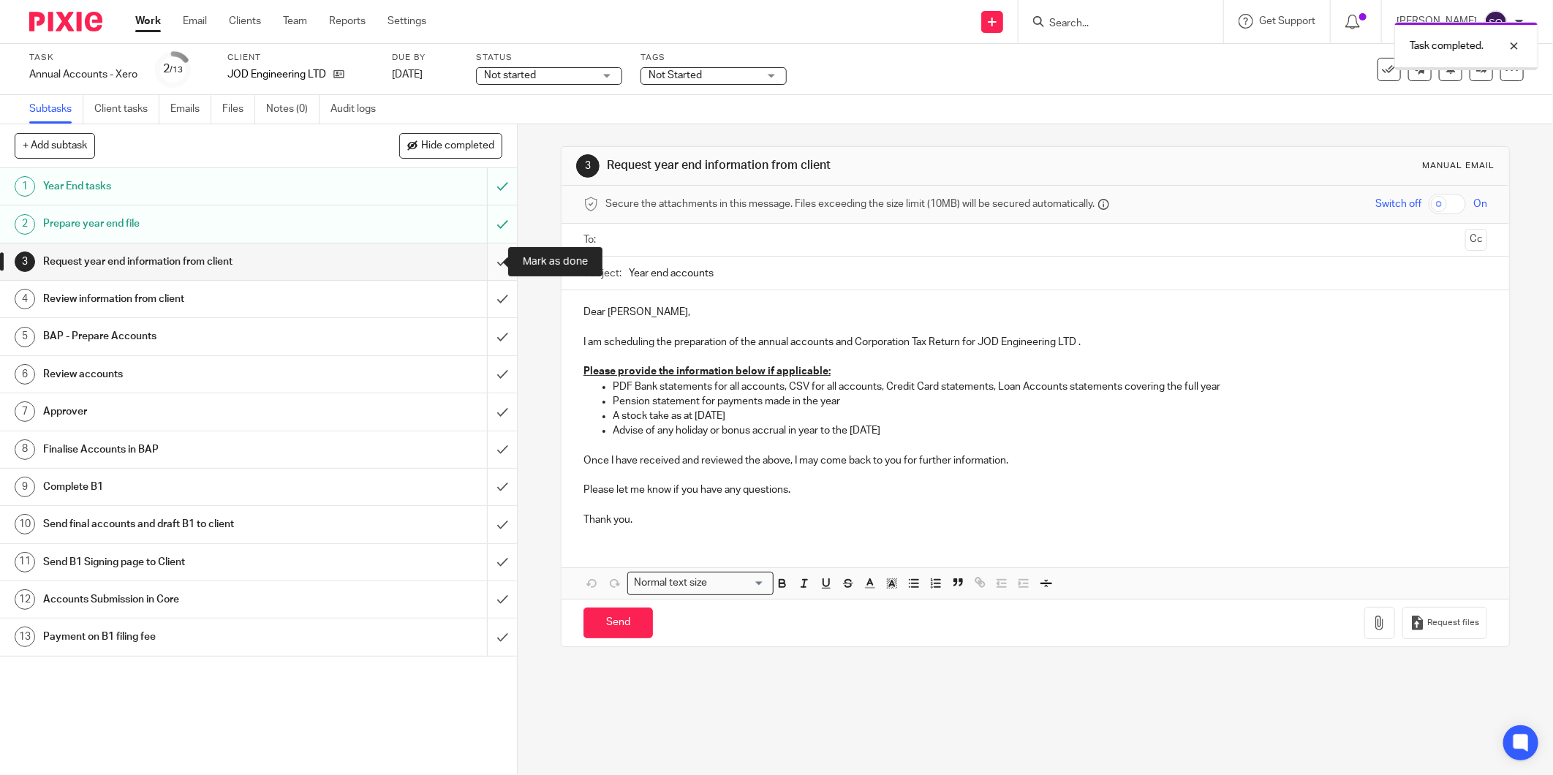
click at [485, 260] on input "submit" at bounding box center [258, 262] width 517 height 37
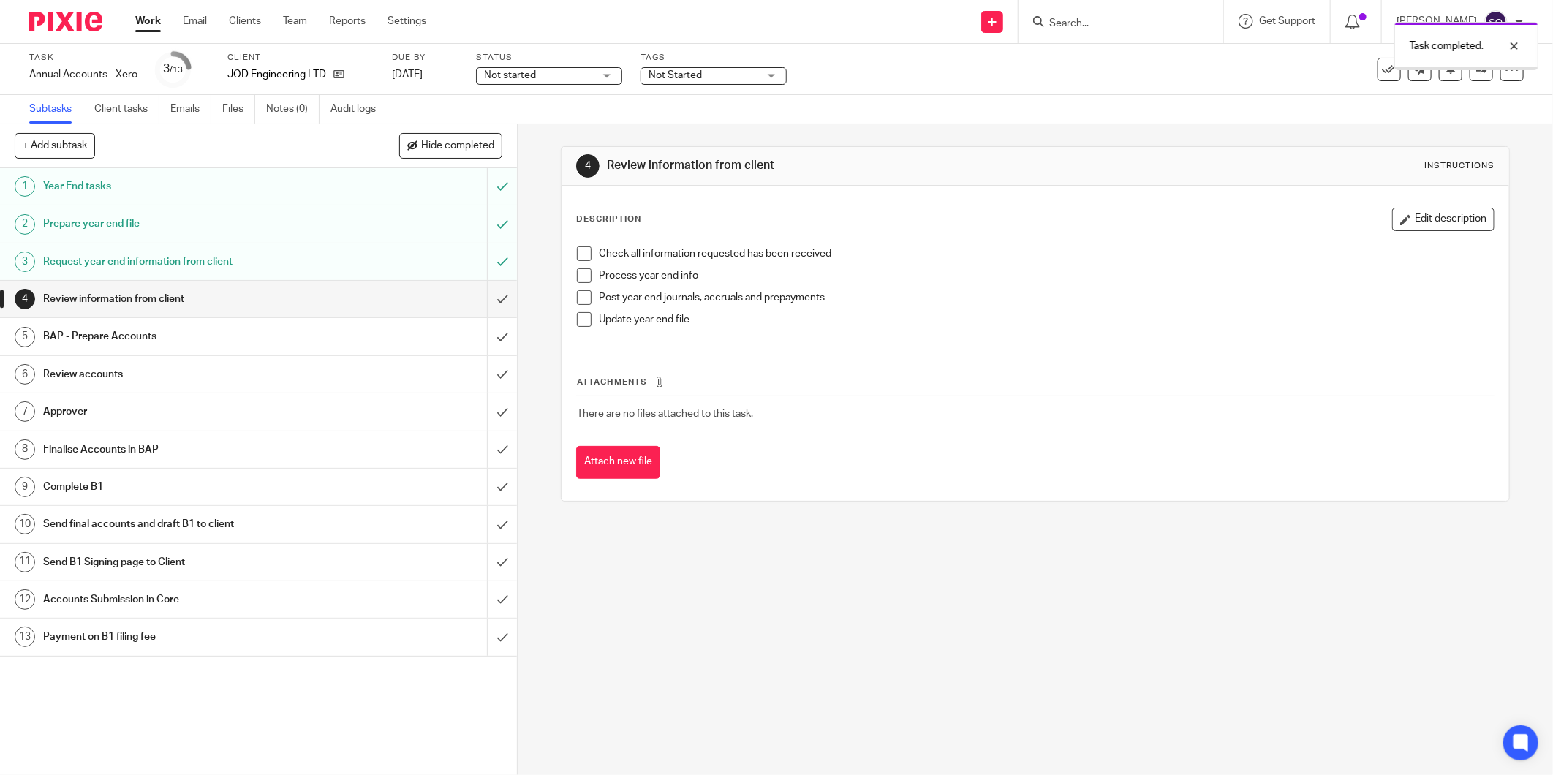
click at [488, 302] on input "submit" at bounding box center [258, 299] width 517 height 37
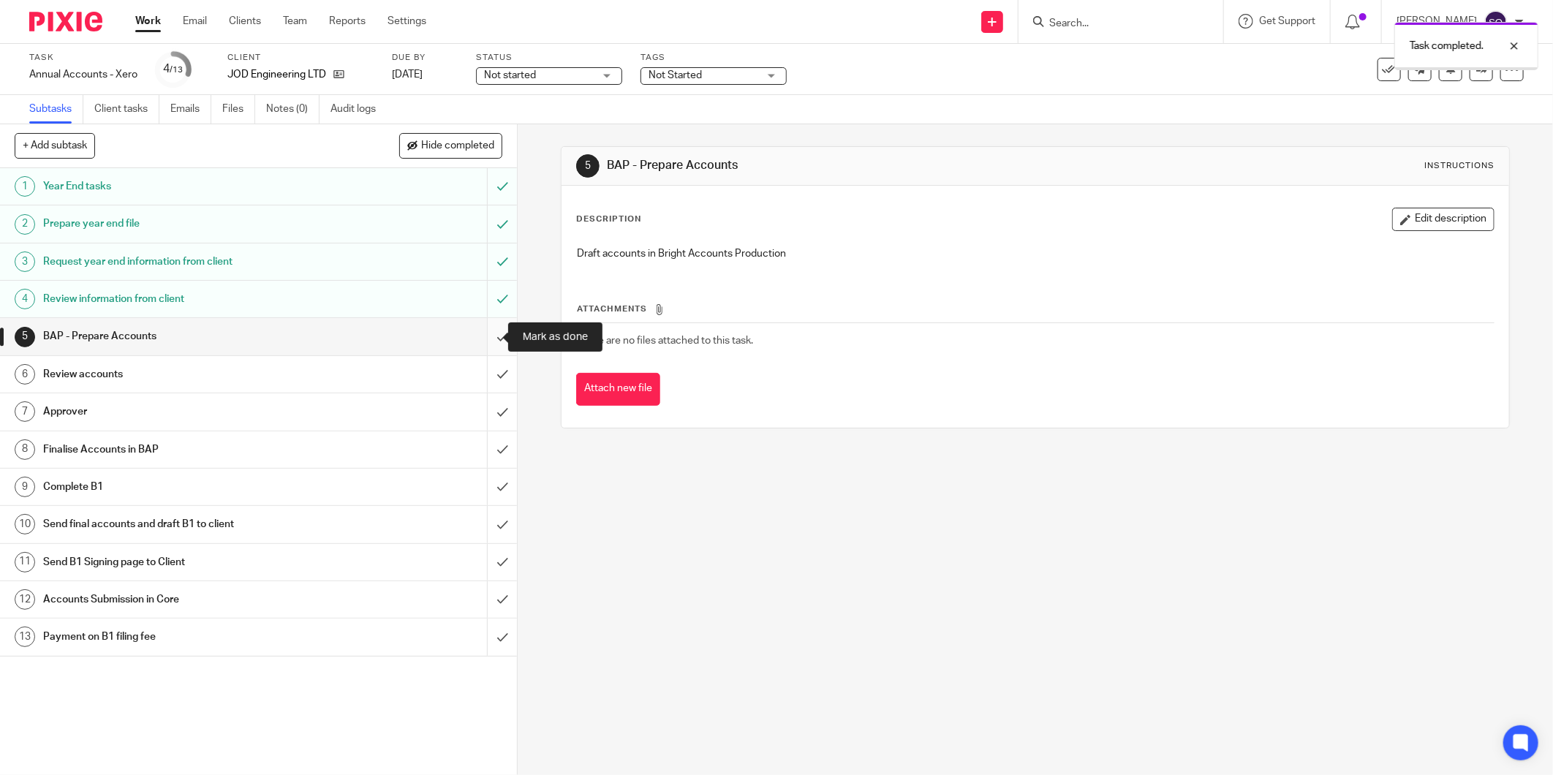
click at [480, 338] on input "submit" at bounding box center [258, 336] width 517 height 37
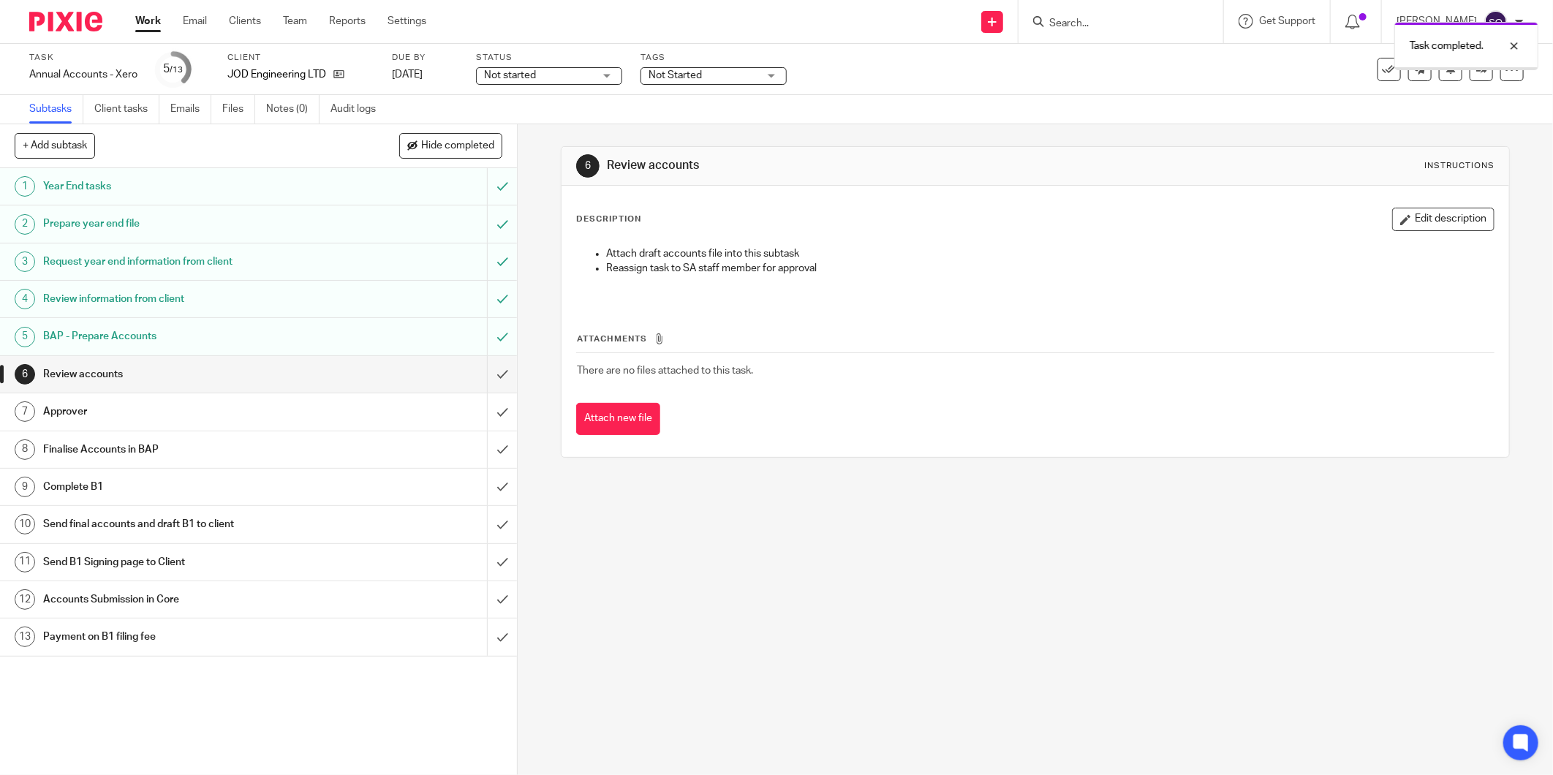
click at [605, 74] on div "Not started Not started" at bounding box center [549, 76] width 146 height 18
click at [583, 123] on li "In progress" at bounding box center [549, 129] width 145 height 30
click at [710, 75] on span "Not Started" at bounding box center [704, 75] width 110 height 15
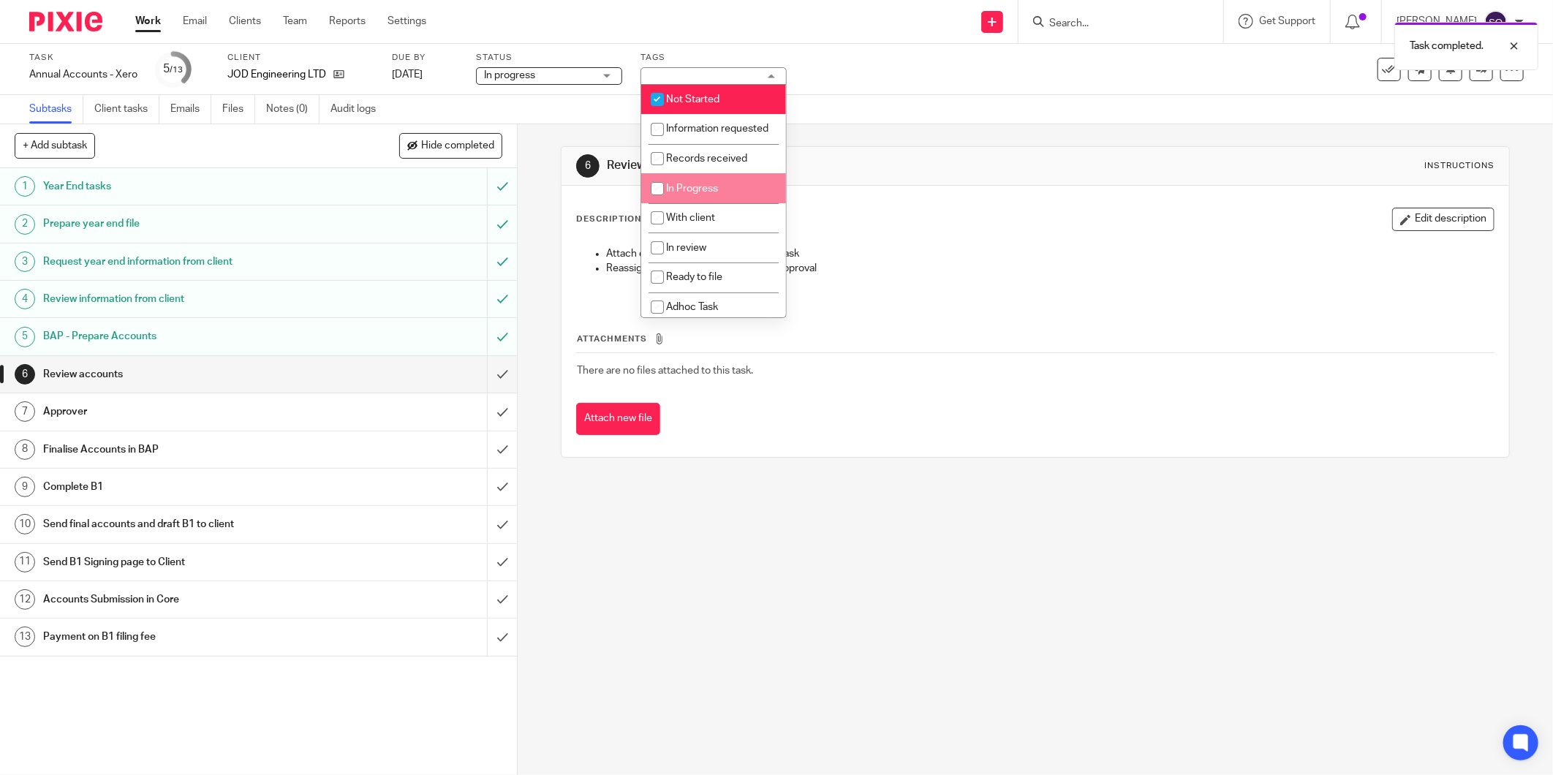
click at [659, 203] on input "checkbox" at bounding box center [657, 189] width 28 height 28
checkbox input "true"
click at [929, 551] on div "6 Review accounts Instructions Description Edit description Attach draft accoun…" at bounding box center [1035, 449] width 1035 height 651
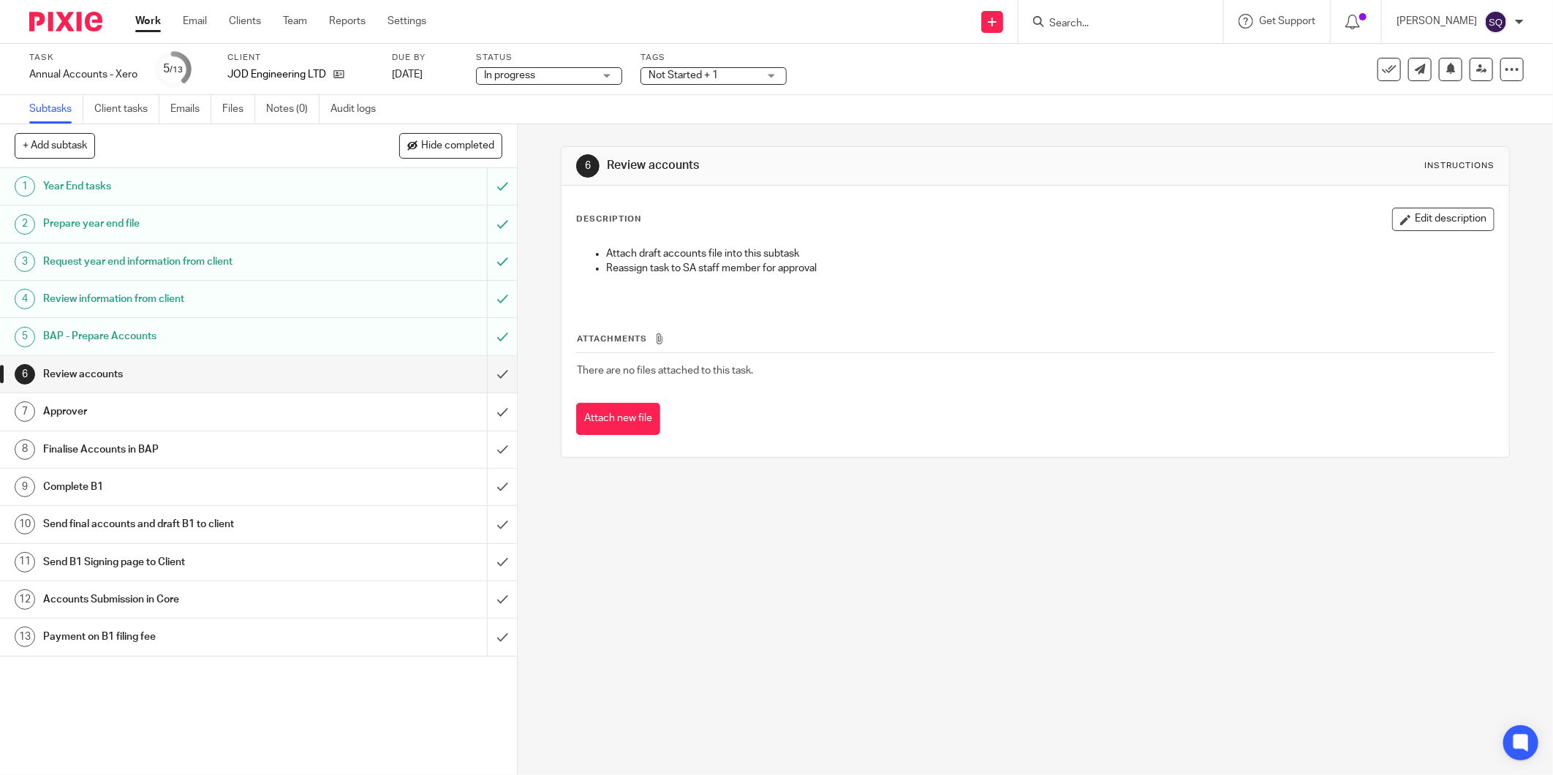
click at [709, 75] on span "Not Started + 1" at bounding box center [683, 75] width 69 height 10
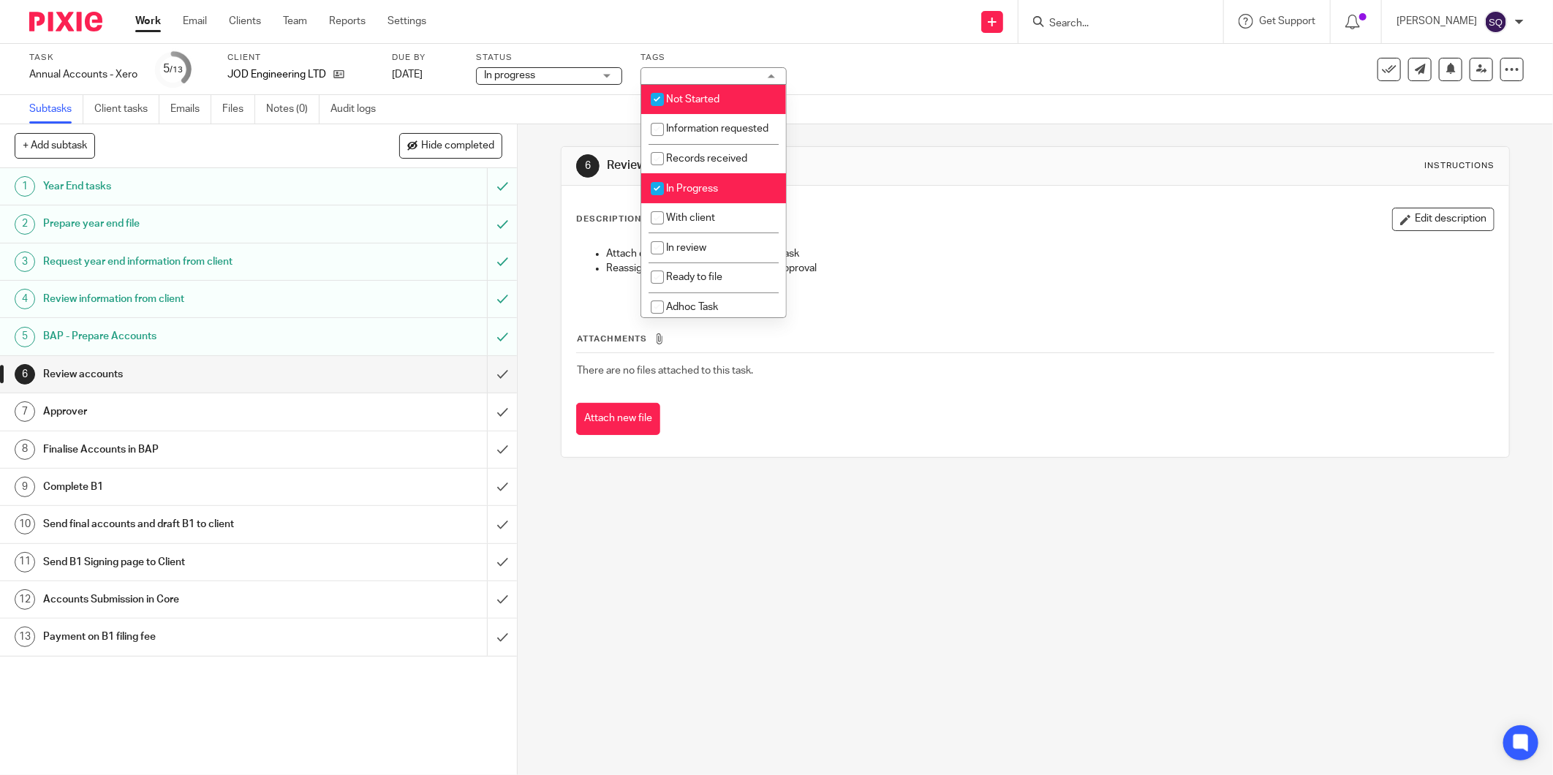
click at [655, 99] on input "checkbox" at bounding box center [657, 100] width 28 height 28
checkbox input "false"
click at [850, 485] on div "6 Review accounts Instructions Description Edit description Attach draft accoun…" at bounding box center [1035, 449] width 1035 height 651
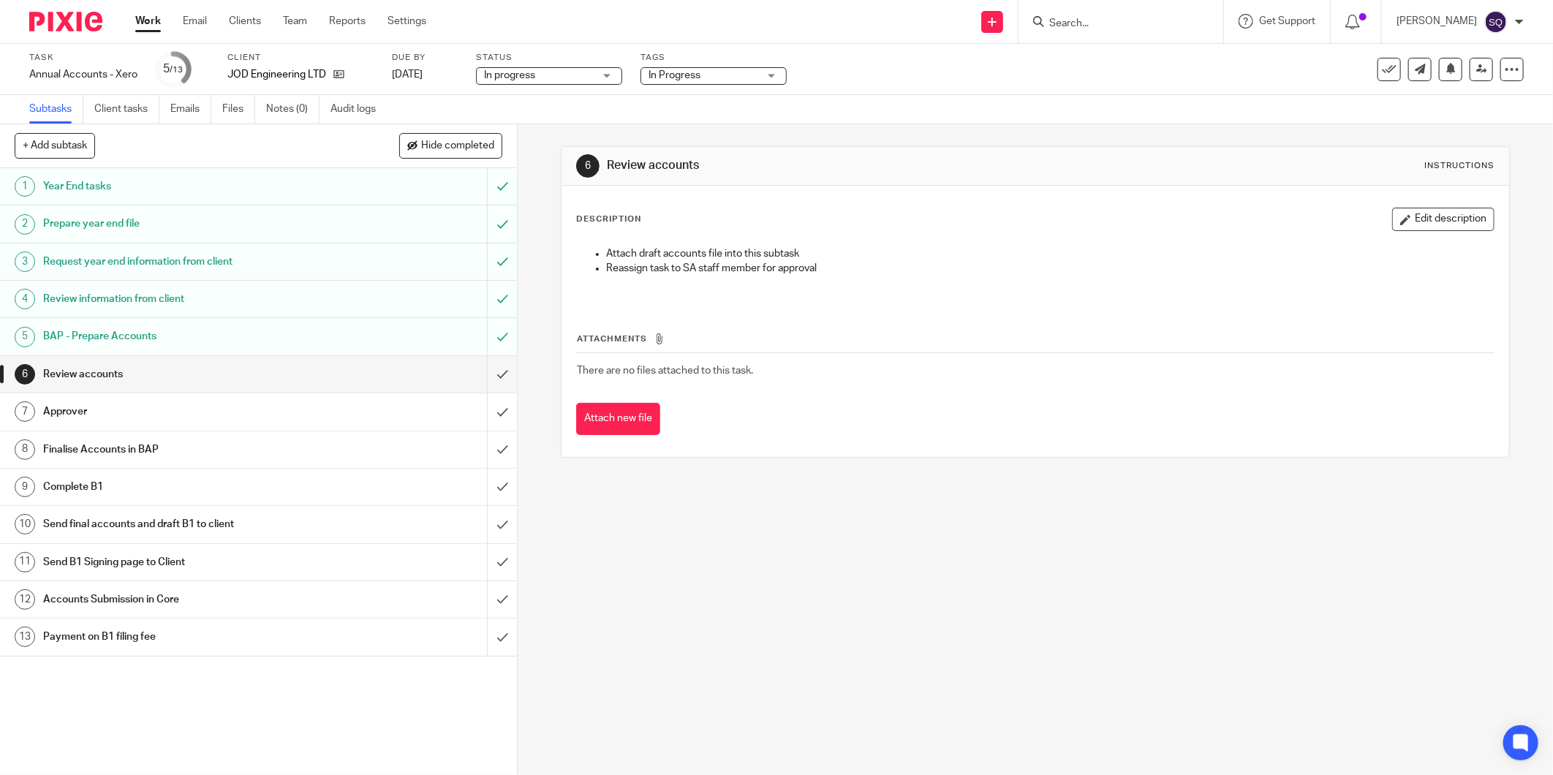
click at [69, 23] on img at bounding box center [65, 22] width 73 height 20
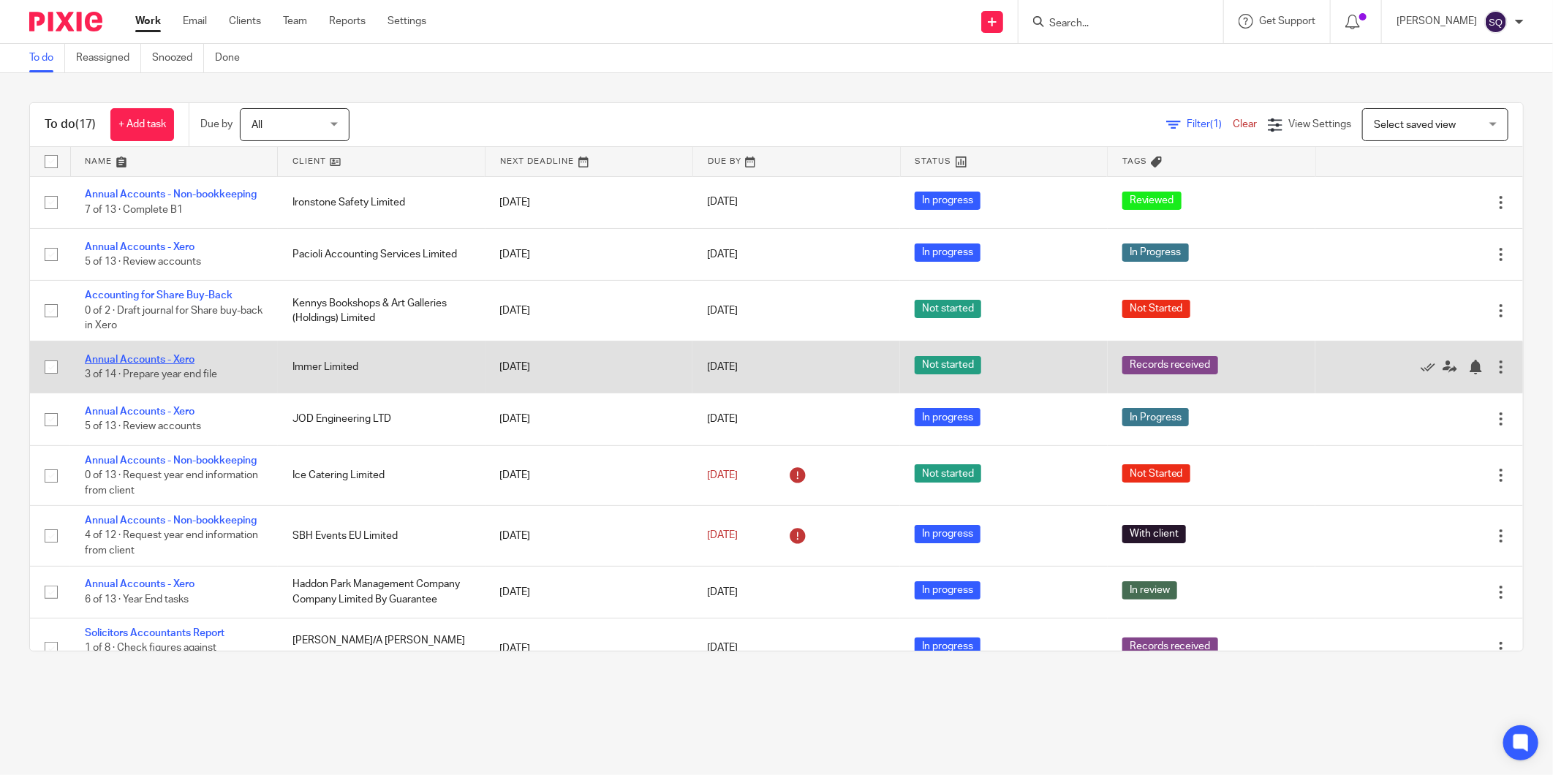
click at [147, 363] on link "Annual Accounts - Xero" at bounding box center [140, 360] width 110 height 10
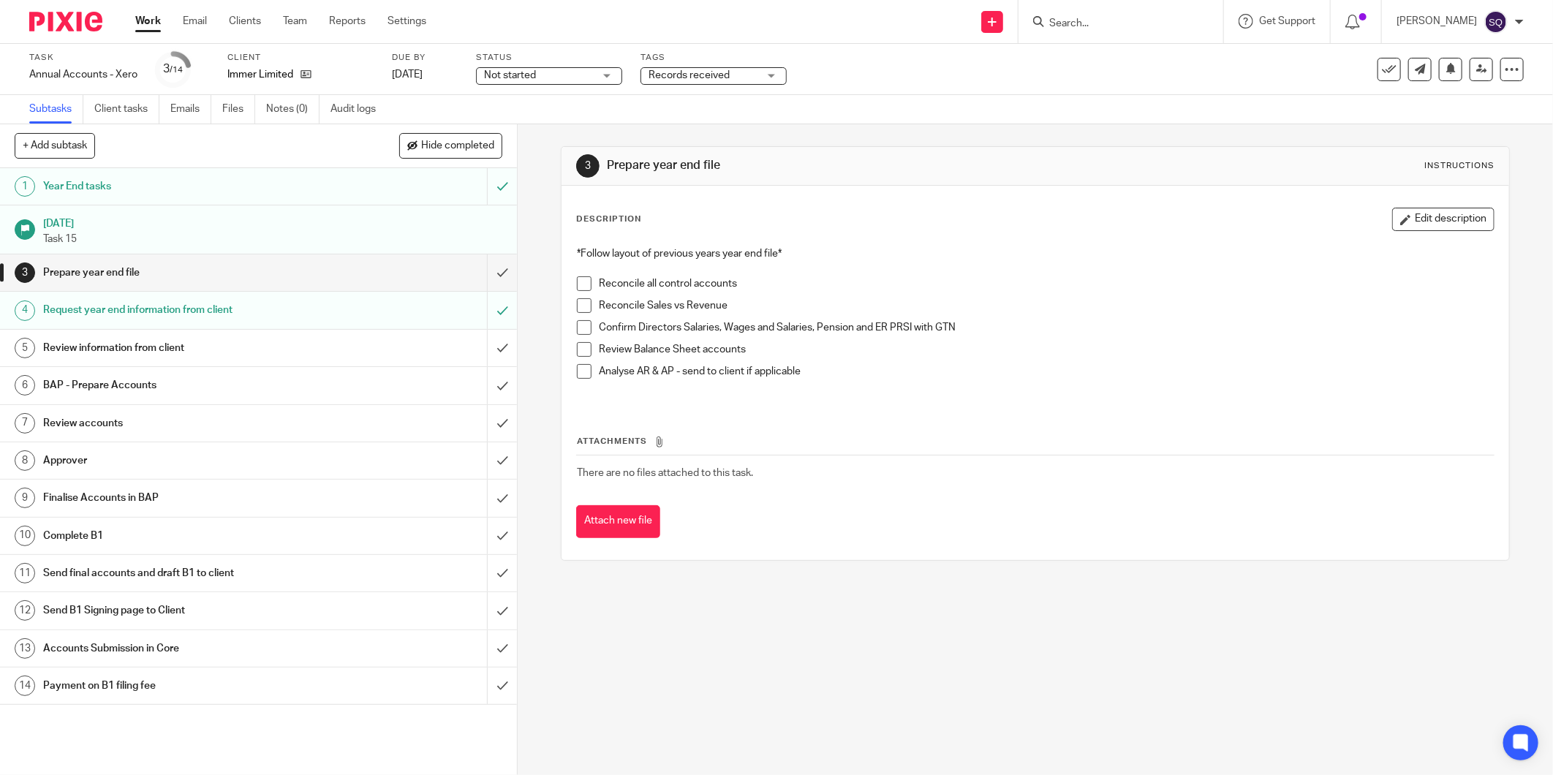
click at [594, 73] on div "Not started Not started" at bounding box center [549, 76] width 146 height 18
click at [557, 135] on li "In progress" at bounding box center [549, 129] width 145 height 30
click at [725, 82] on span "Records received" at bounding box center [704, 75] width 110 height 15
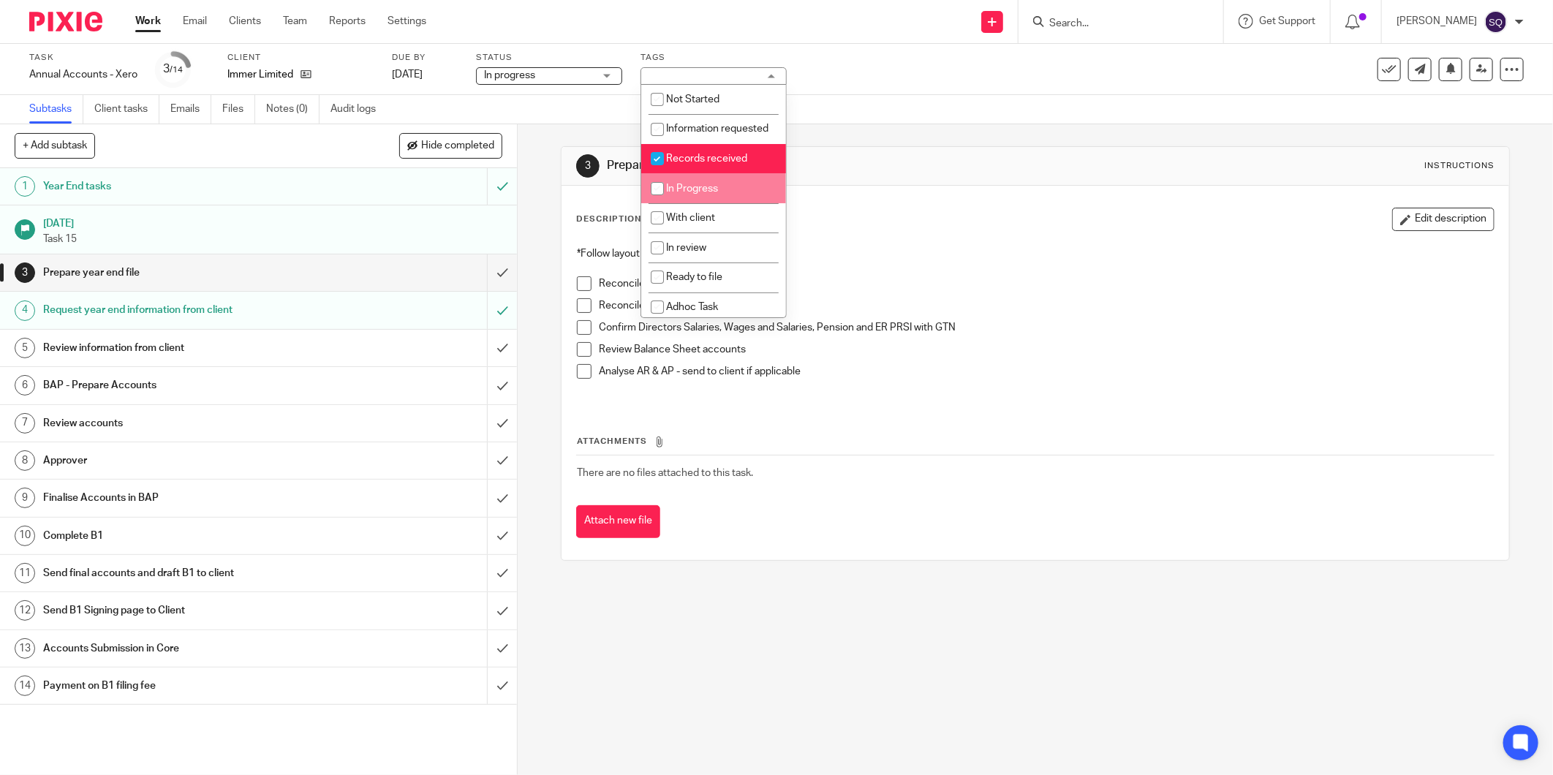
click at [659, 203] on input "checkbox" at bounding box center [657, 189] width 28 height 28
checkbox input "true"
click at [660, 166] on input "checkbox" at bounding box center [657, 159] width 28 height 28
checkbox input "false"
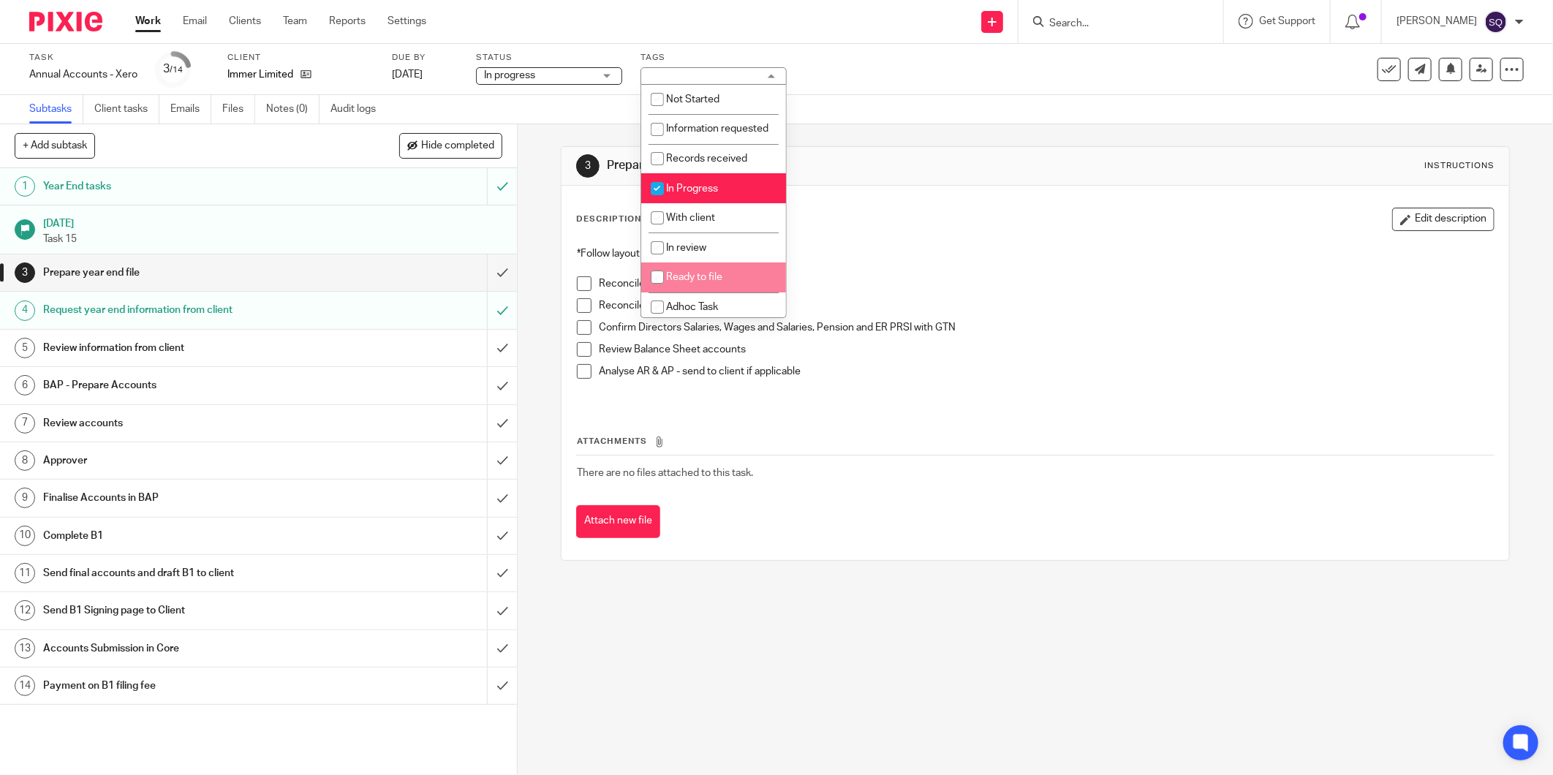
click at [532, 267] on div "3 Prepare year end file Instructions Description Edit description *Follow layou…" at bounding box center [1035, 449] width 1035 height 651
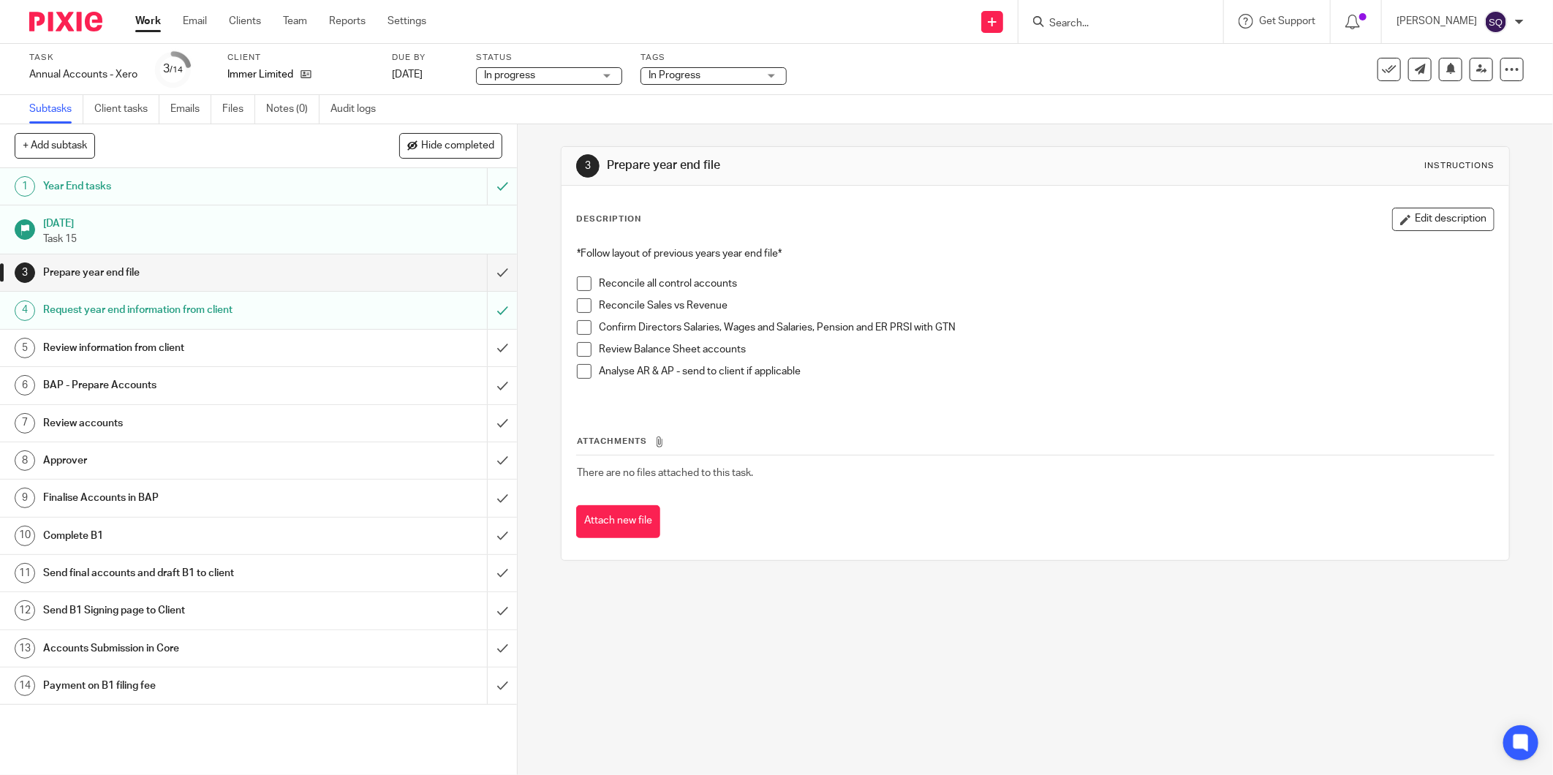
click at [74, 25] on img at bounding box center [65, 22] width 73 height 20
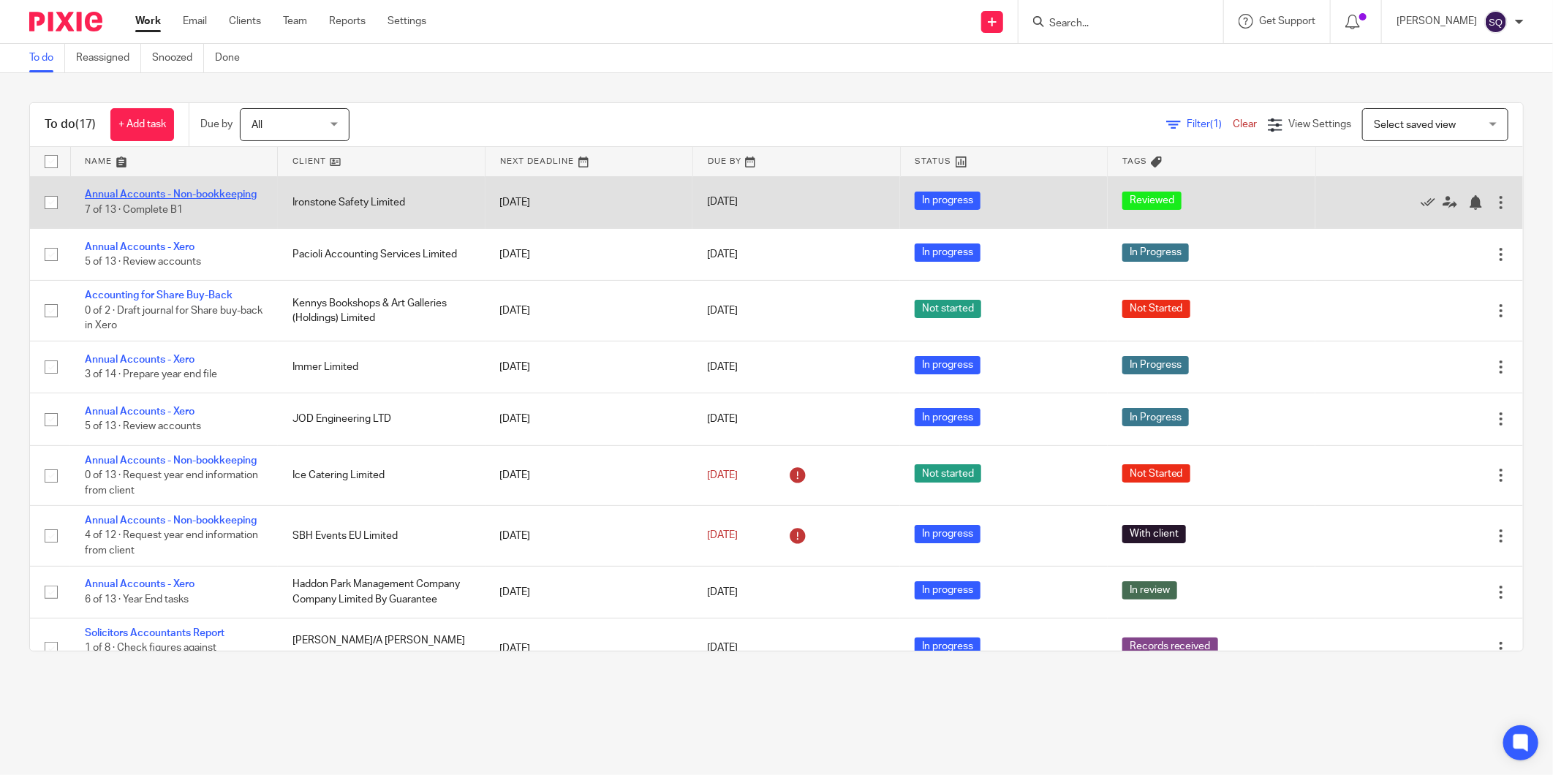
click at [211, 195] on link "Annual Accounts - Non-bookkeeping" at bounding box center [171, 194] width 172 height 10
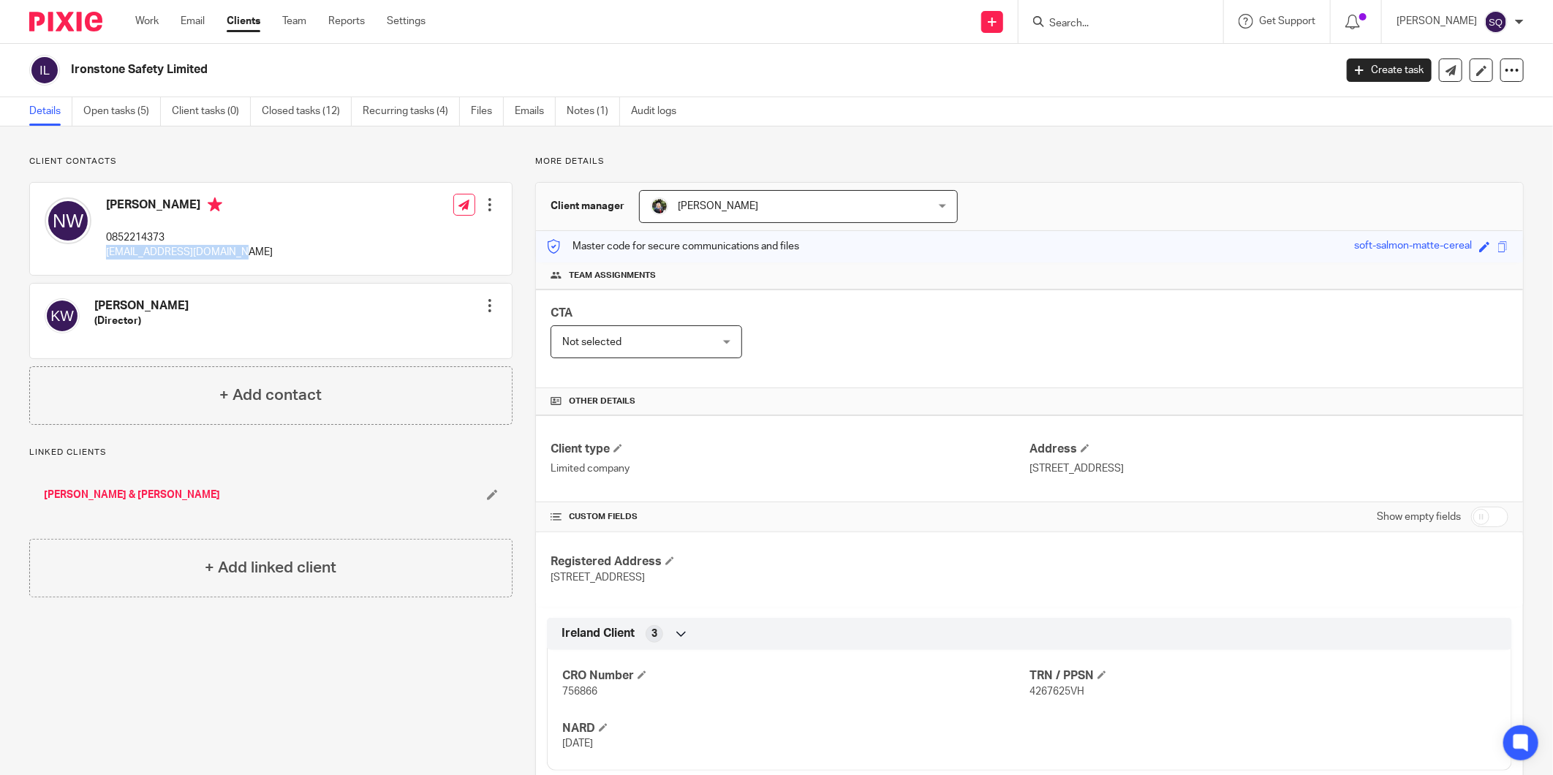
drag, startPoint x: 100, startPoint y: 249, endPoint x: 246, endPoint y: 251, distance: 145.5
click at [246, 251] on div "Nathan Williams 0852214373 njwilliams72@hotmail.com Edit contact Create client …" at bounding box center [271, 229] width 482 height 92
copy p "[EMAIL_ADDRESS][DOMAIN_NAME]"
click at [487, 200] on div at bounding box center [490, 204] width 15 height 15
click at [418, 238] on link "Edit contact" at bounding box center [420, 237] width 140 height 21
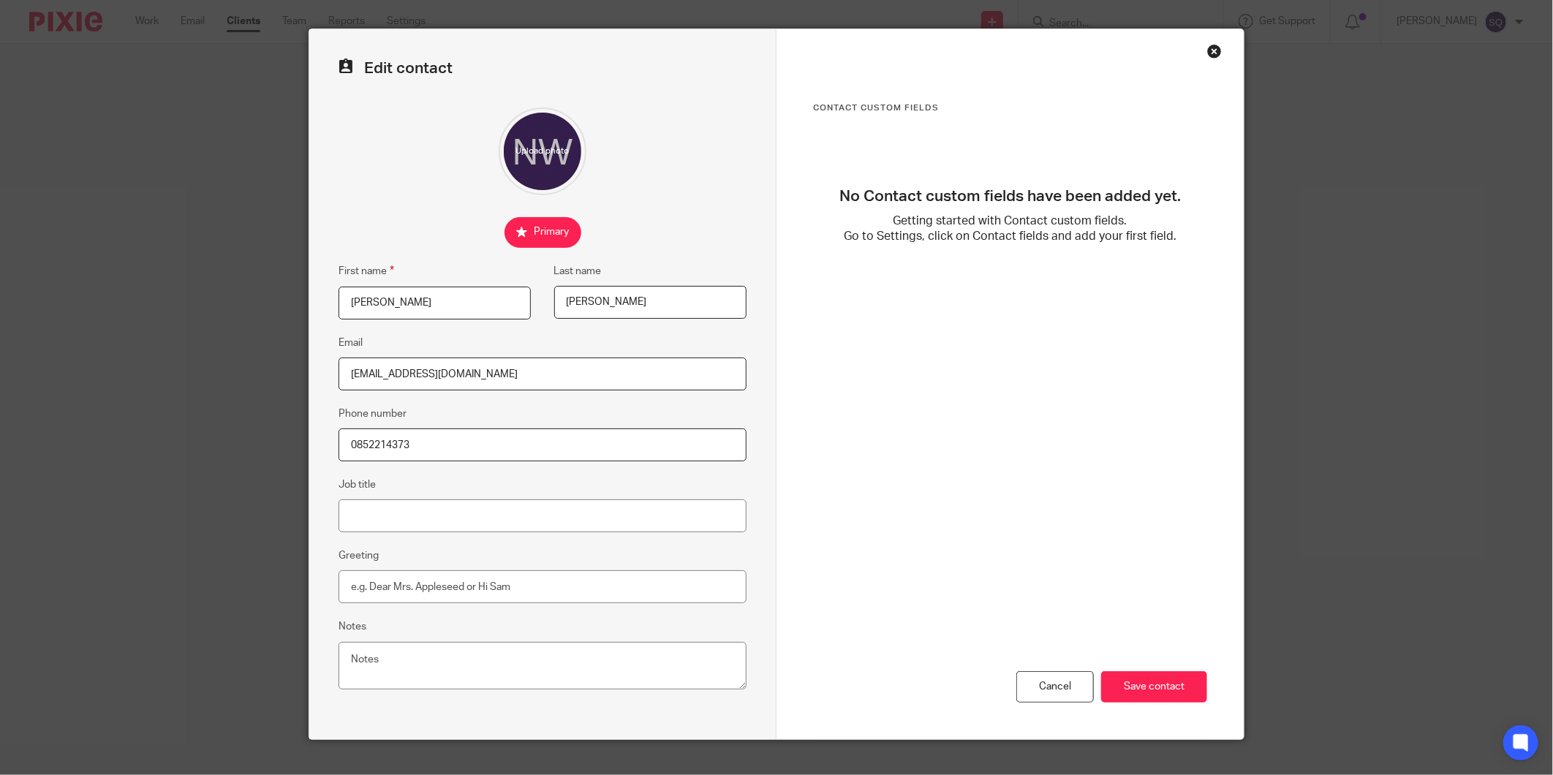
scroll to position [54, 0]
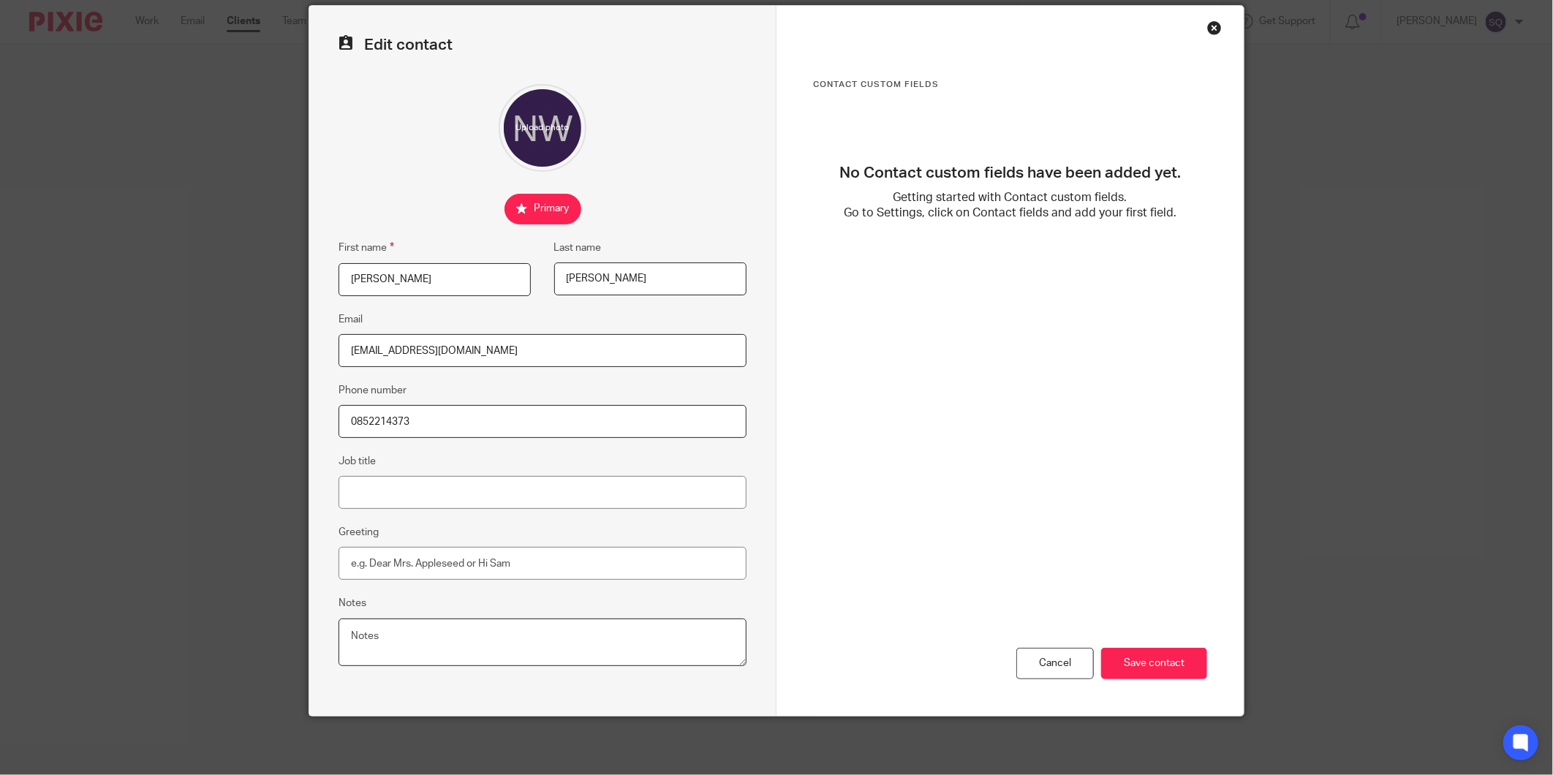
click at [586, 644] on textarea "Notes" at bounding box center [543, 643] width 408 height 48
